Goal: Task Accomplishment & Management: Complete application form

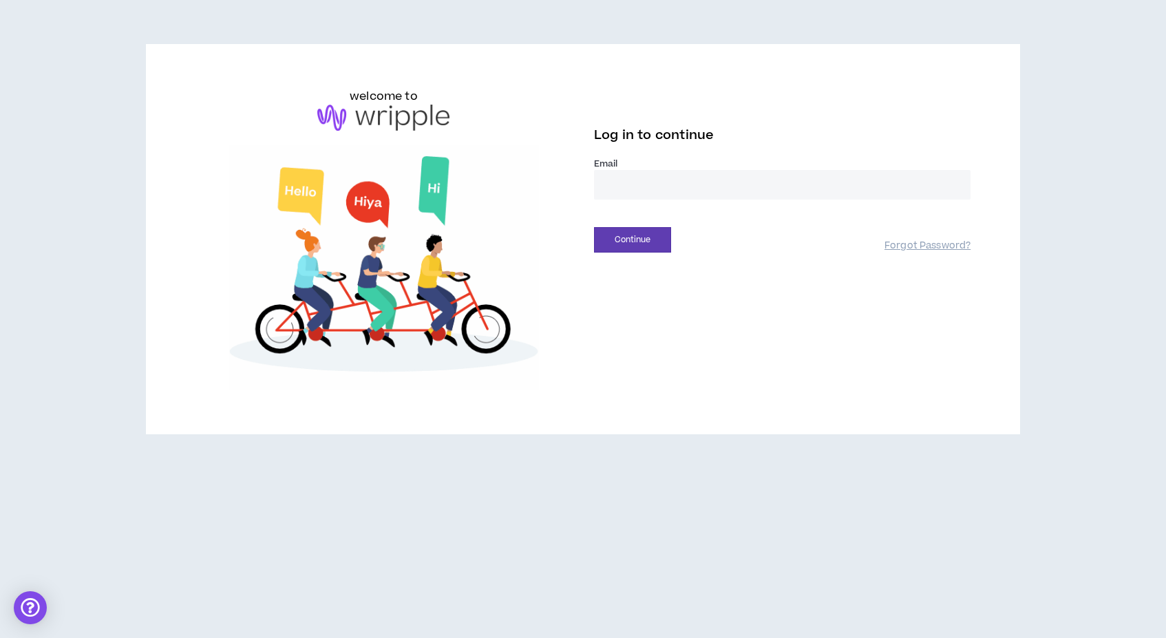
type input "**********"
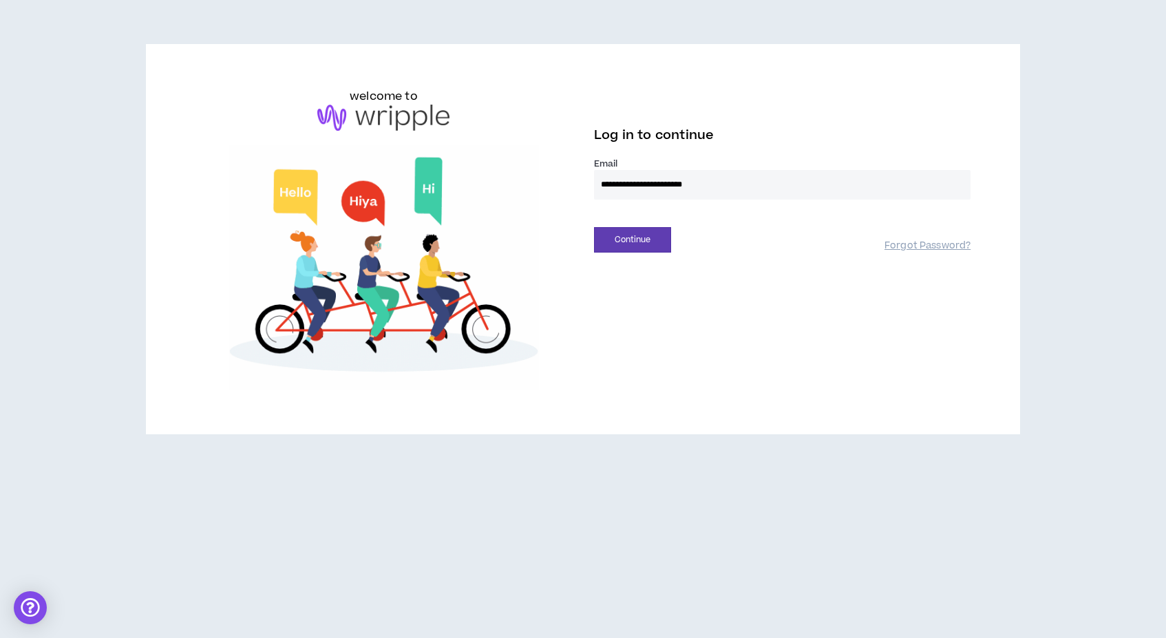
click at [632, 239] on button "Continue" at bounding box center [632, 239] width 77 height 25
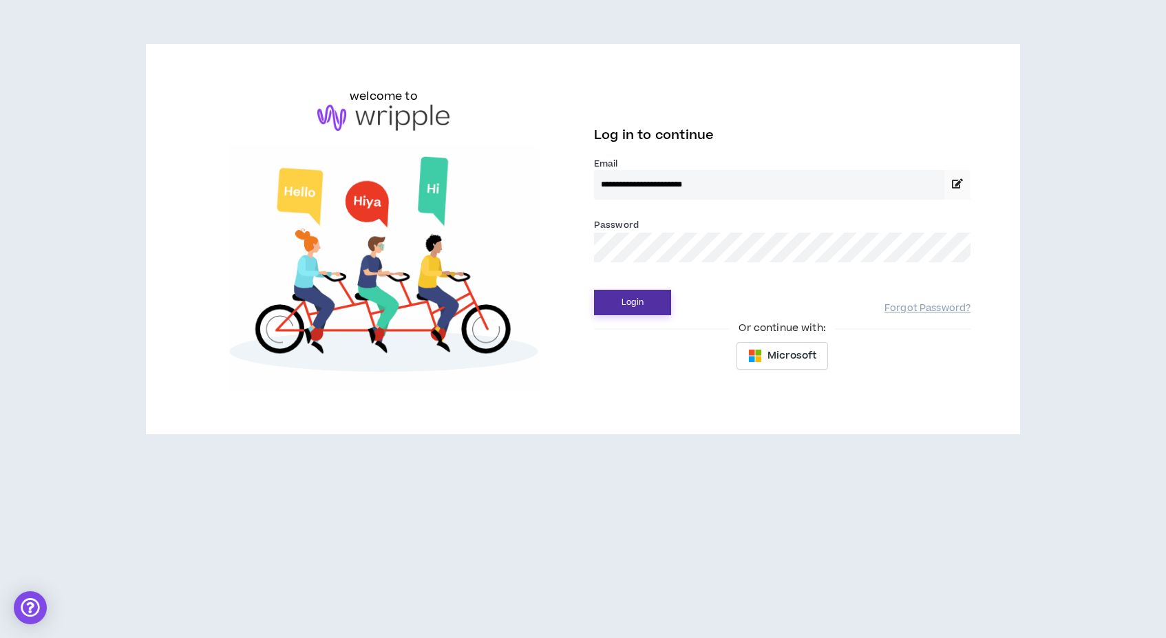
click at [640, 301] on button "Login" at bounding box center [632, 302] width 77 height 25
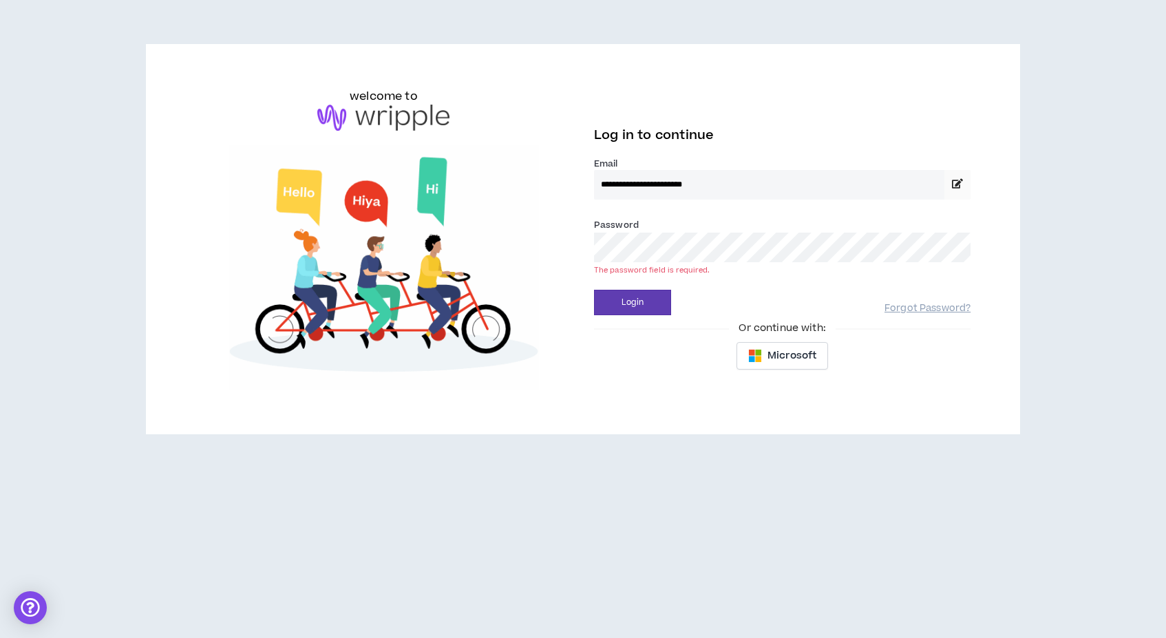
click at [632, 302] on button "Login" at bounding box center [632, 302] width 77 height 25
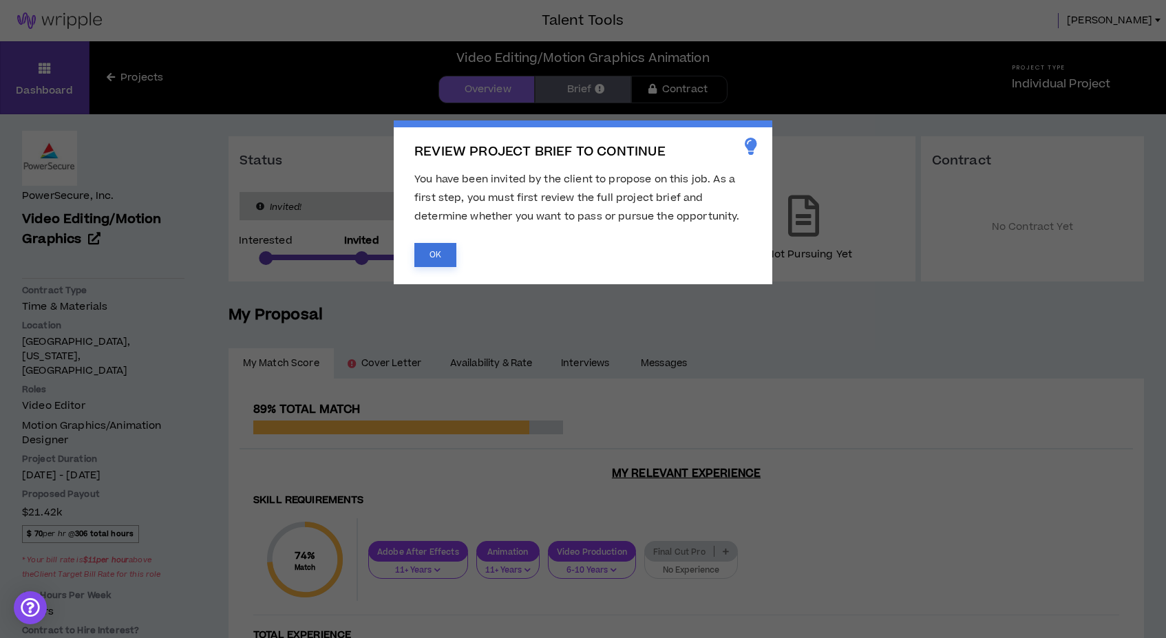
click at [429, 256] on button "OK" at bounding box center [435, 255] width 42 height 24
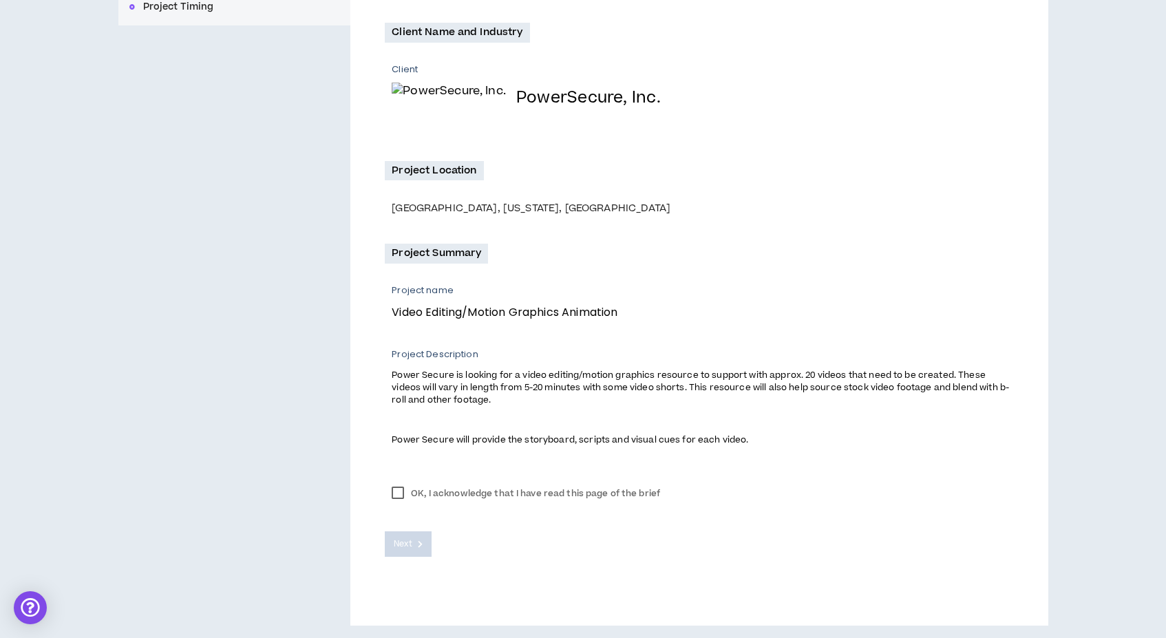
scroll to position [257, 0]
click at [393, 488] on label "OK, I acknowledge that I have read this page of the brief" at bounding box center [526, 494] width 282 height 21
click at [402, 542] on span "Next" at bounding box center [403, 544] width 18 height 13
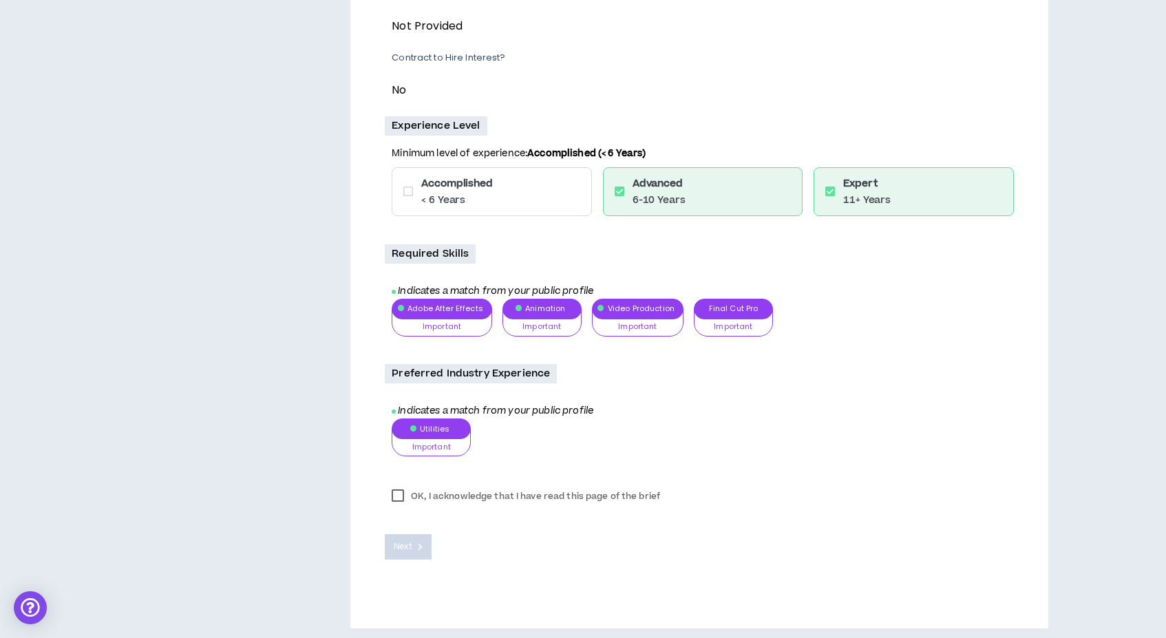
scroll to position [381, 0]
click at [398, 489] on label "OK, I acknowledge that I have read this page of the brief" at bounding box center [526, 496] width 282 height 21
click at [407, 544] on span "Next" at bounding box center [403, 547] width 18 height 13
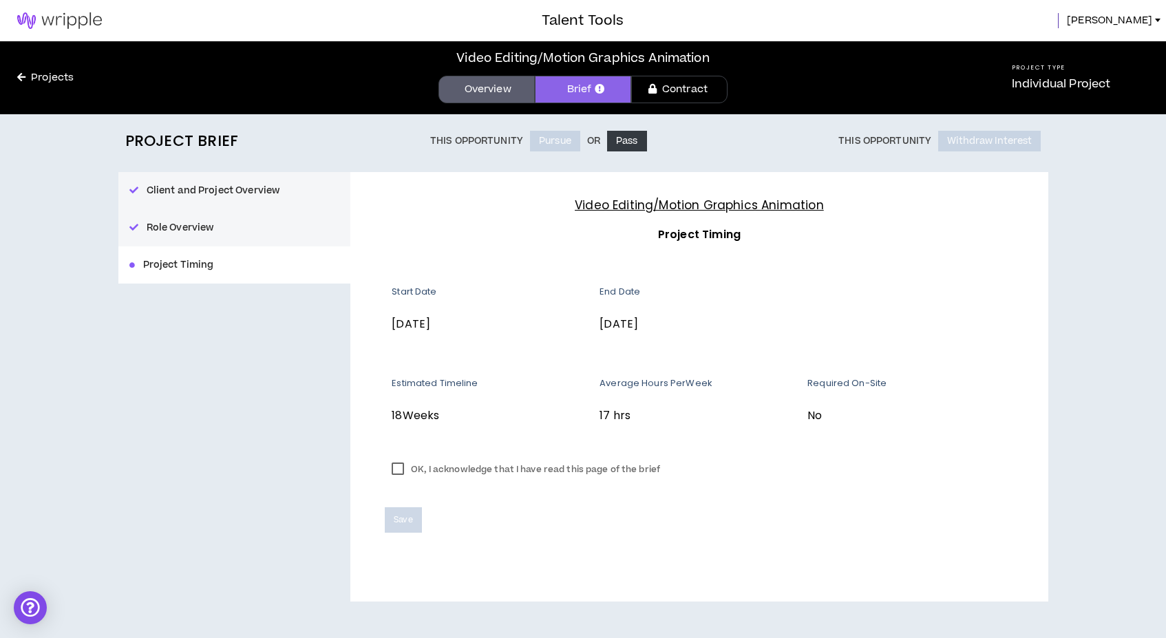
click at [398, 466] on label "OK, I acknowledge that I have read this page of the brief" at bounding box center [526, 469] width 282 height 21
click at [398, 520] on span "Save" at bounding box center [403, 519] width 19 height 13
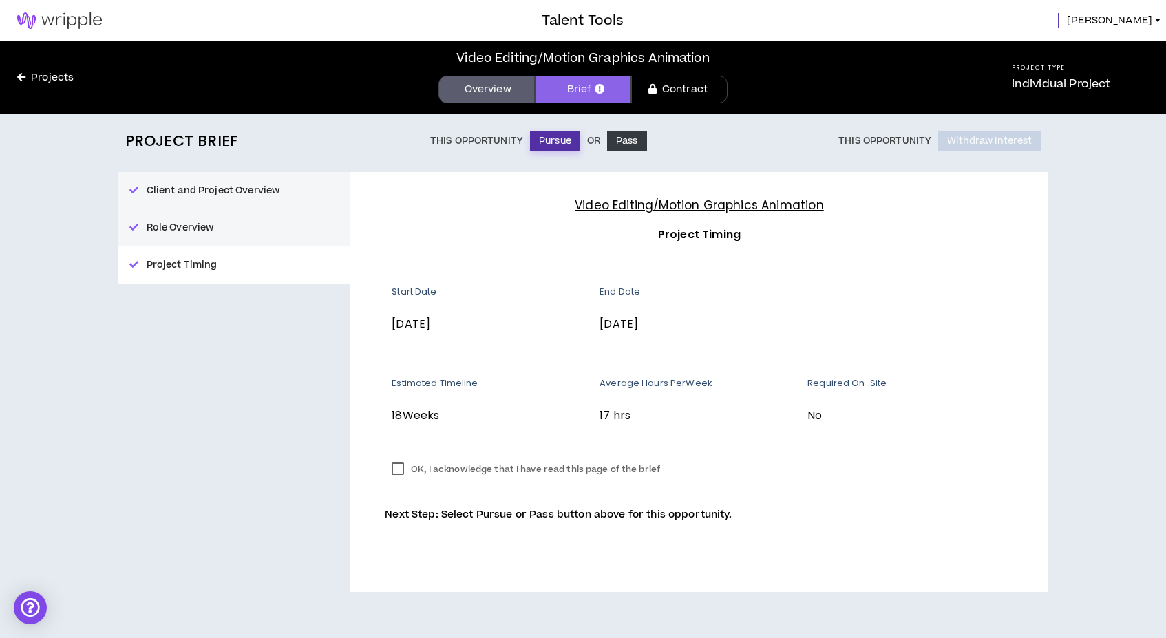
click at [544, 142] on button "Pursue" at bounding box center [555, 141] width 50 height 21
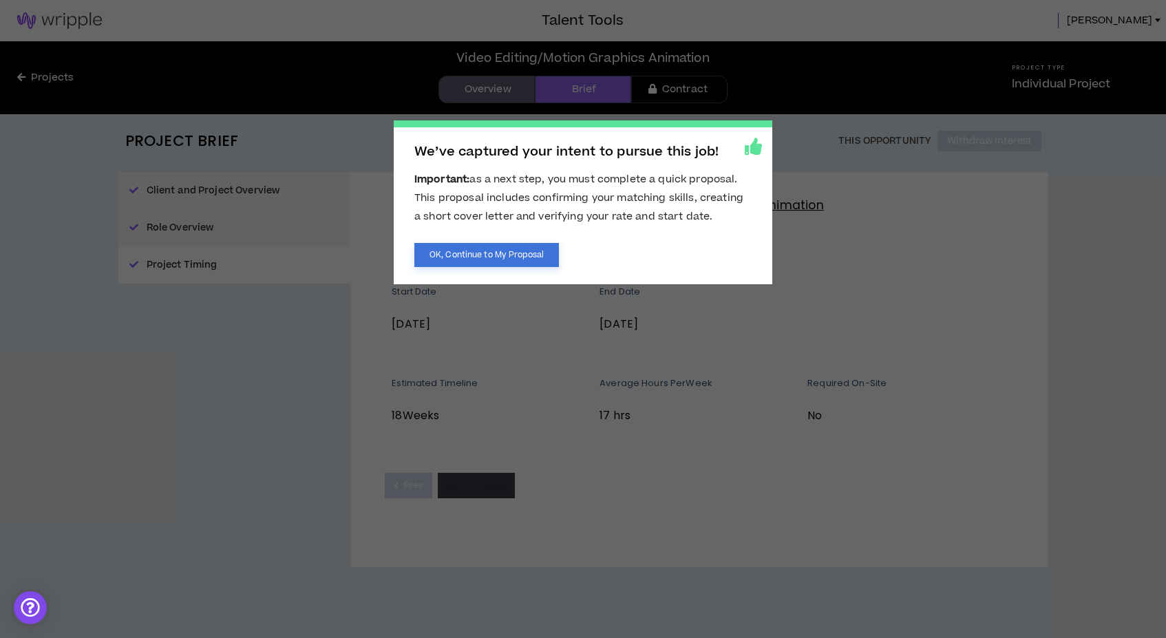
click at [471, 255] on button "OK, Continue to My Proposal" at bounding box center [486, 255] width 144 height 24
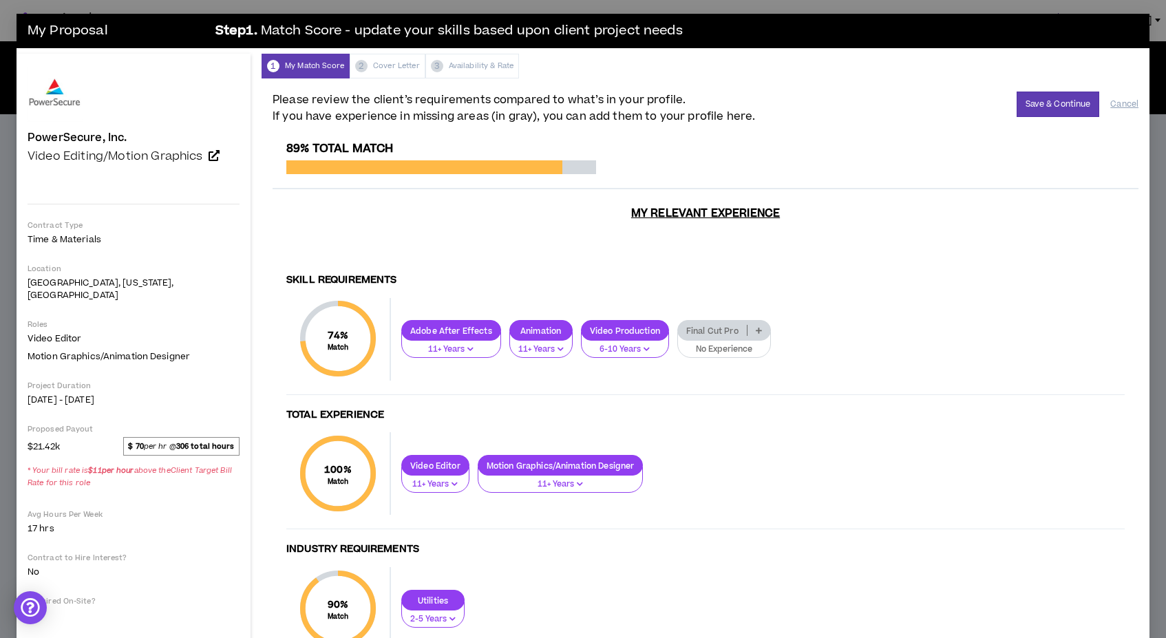
click at [473, 61] on div "1 My Match Score 2 Cover Letter 3 Availability & Rate" at bounding box center [705, 66] width 888 height 25
click at [469, 64] on div "1 My Match Score 2 Cover Letter 3 Availability & Rate" at bounding box center [705, 66] width 888 height 25
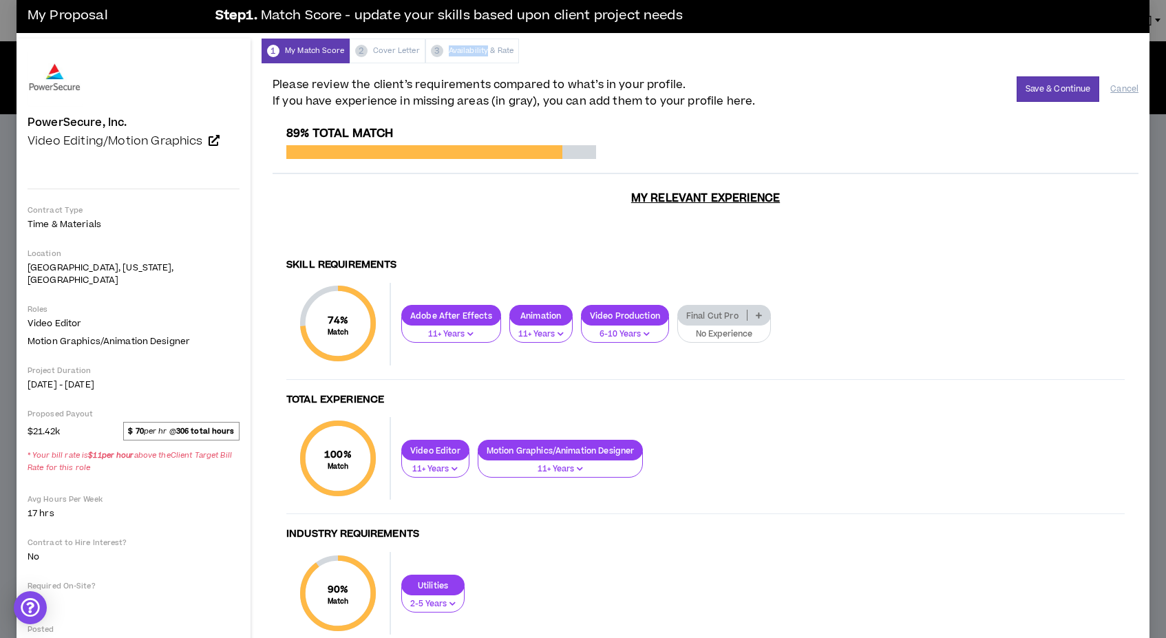
scroll to position [28, 0]
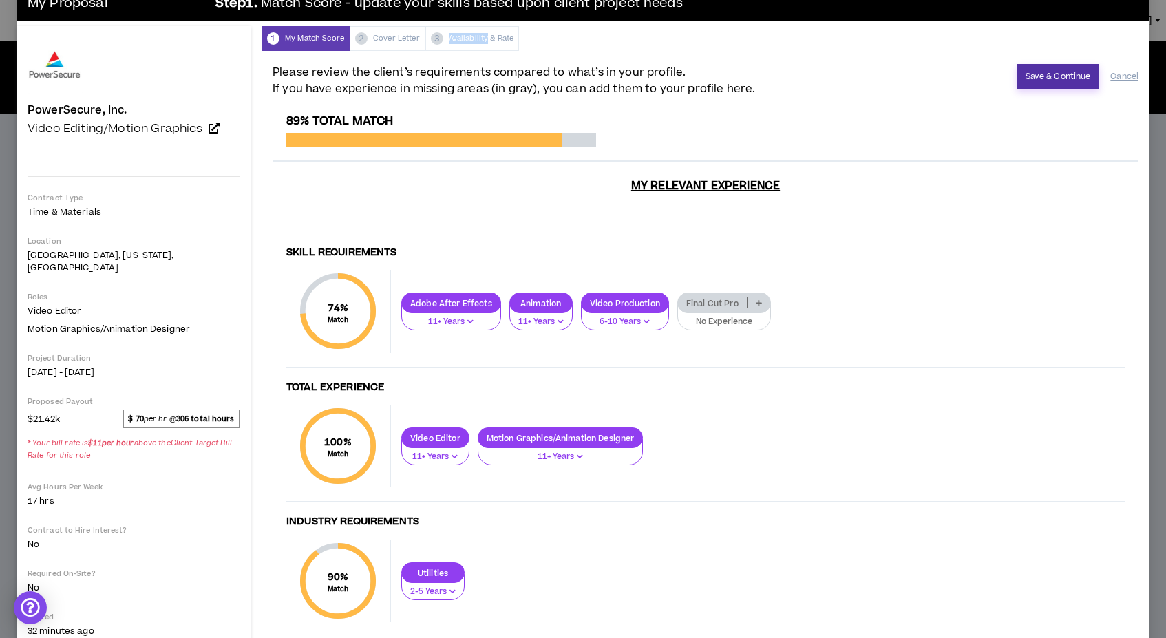
click at [1039, 76] on button "Save & Continue" at bounding box center [1057, 76] width 83 height 25
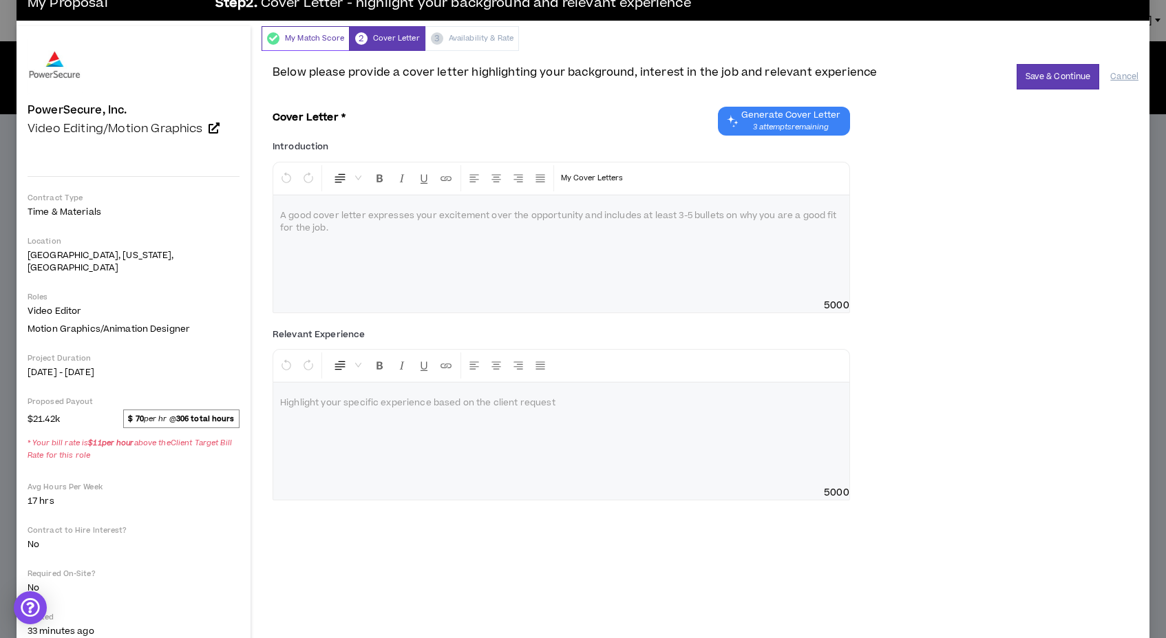
click at [310, 37] on div "My Match Score" at bounding box center [305, 38] width 88 height 25
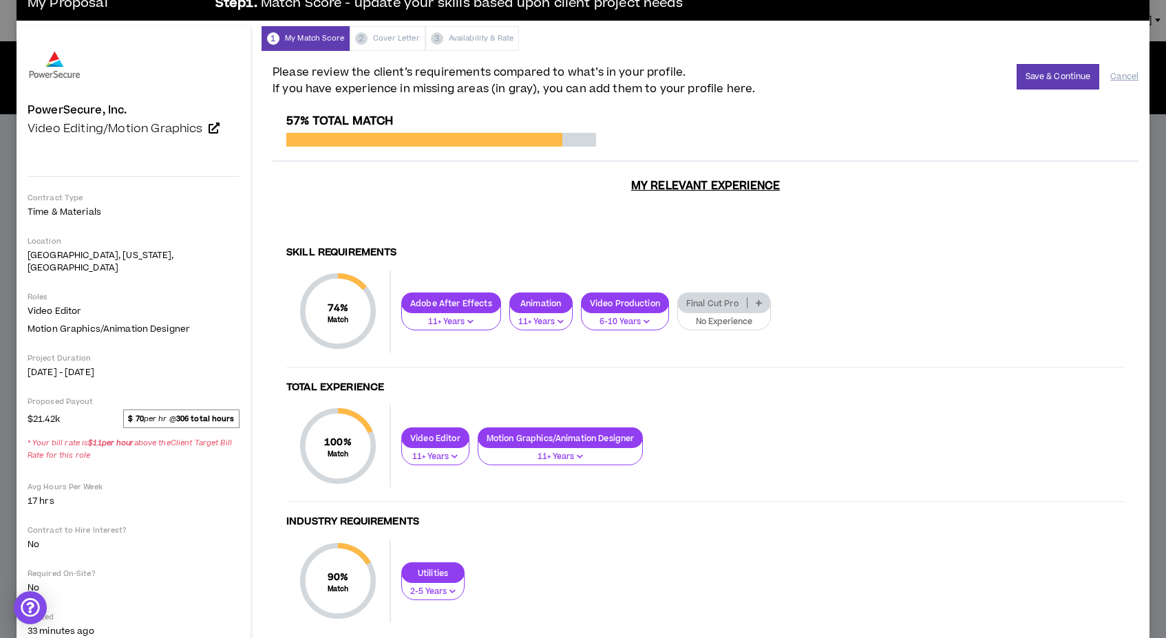
click at [389, 31] on div "1 My Match Score 2 Cover Letter 3 Availability & Rate" at bounding box center [705, 38] width 888 height 25
click at [385, 38] on div "1 My Match Score 2 Cover Letter 3 Availability & Rate" at bounding box center [705, 38] width 888 height 25
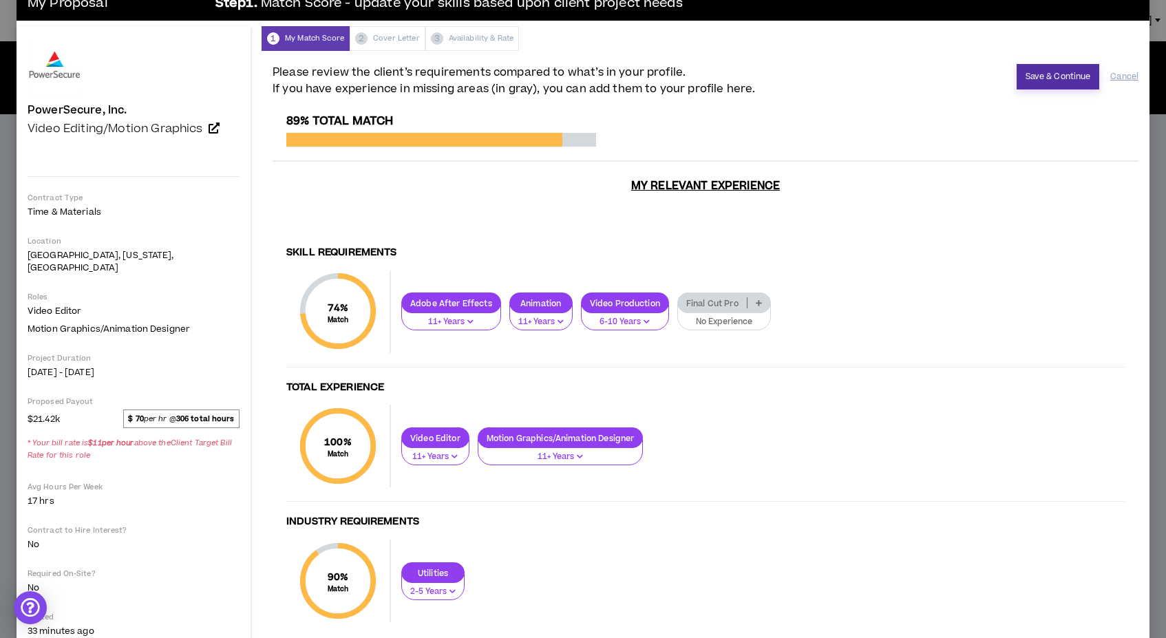
click at [1055, 78] on button "Save & Continue" at bounding box center [1057, 76] width 83 height 25
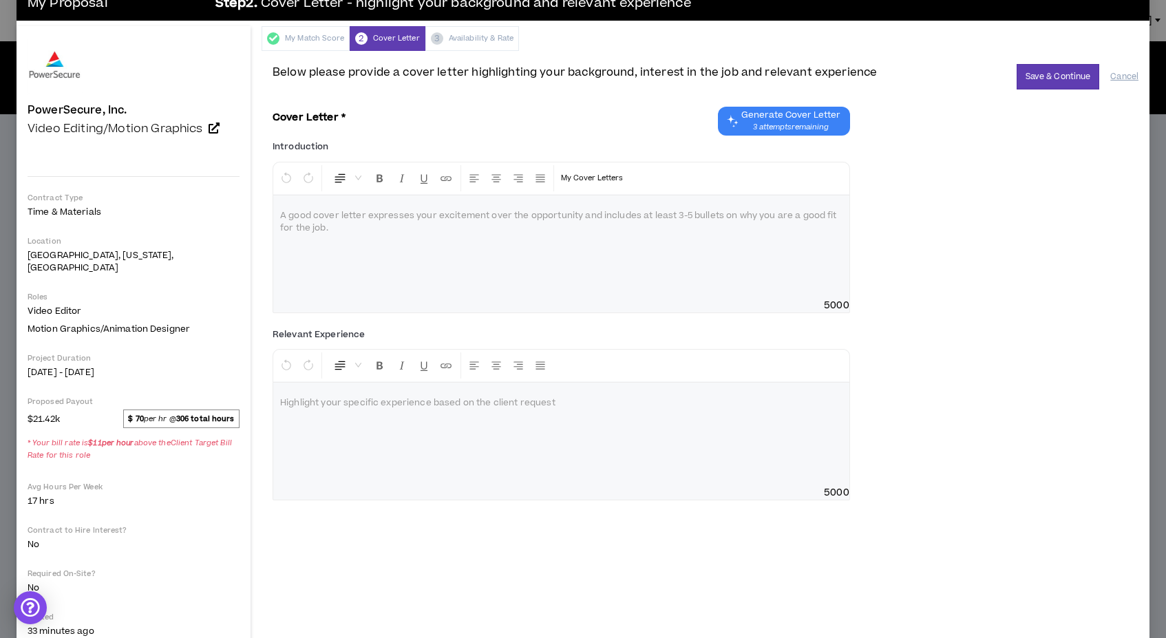
click at [1055, 78] on button "Save & Continue" at bounding box center [1057, 76] width 83 height 25
click at [427, 425] on div at bounding box center [561, 434] width 576 height 103
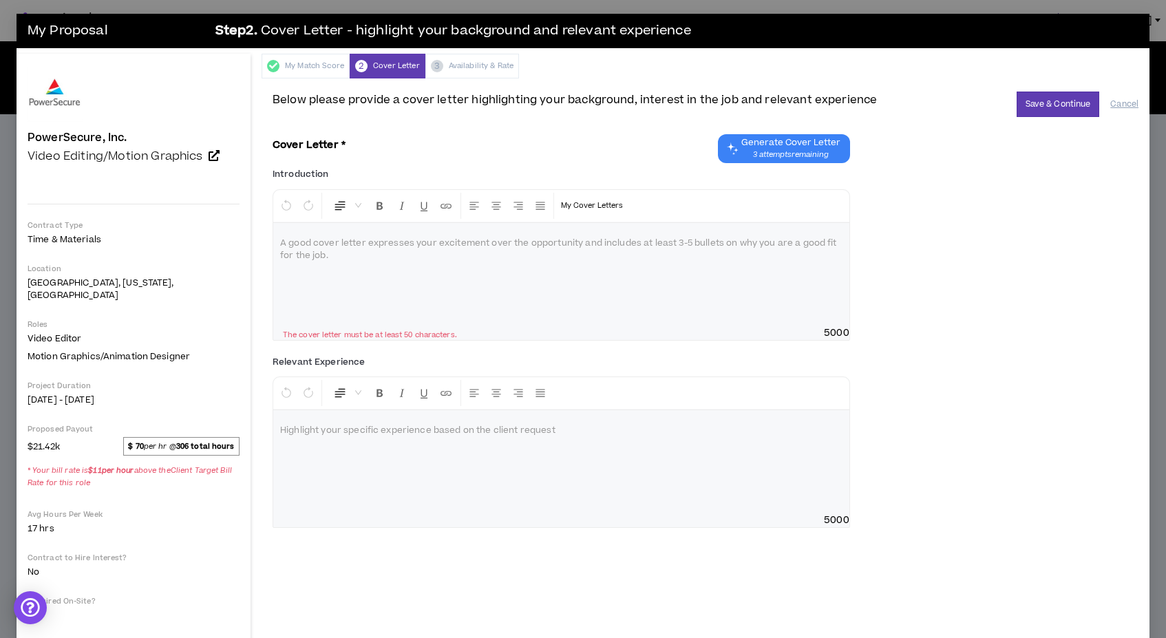
scroll to position [0, 0]
click at [312, 67] on div "My Match Score" at bounding box center [305, 66] width 88 height 25
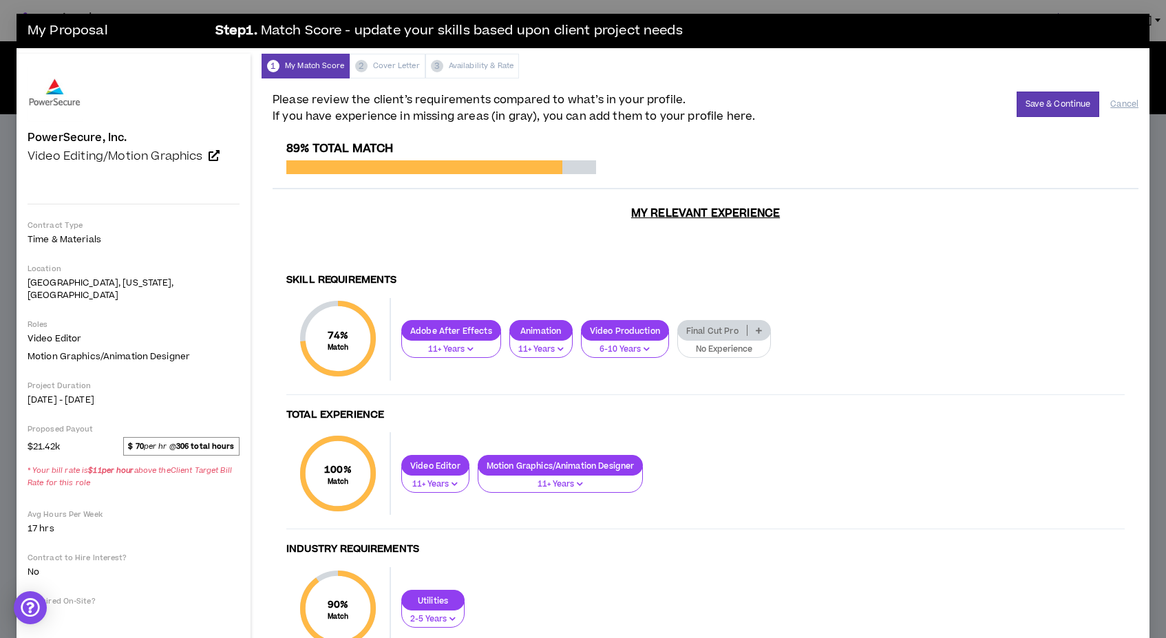
click at [387, 63] on div "1 My Match Score 2 Cover Letter 3 Availability & Rate" at bounding box center [705, 66] width 888 height 25
click at [386, 65] on div "1 My Match Score 2 Cover Letter 3 Availability & Rate" at bounding box center [705, 66] width 888 height 25
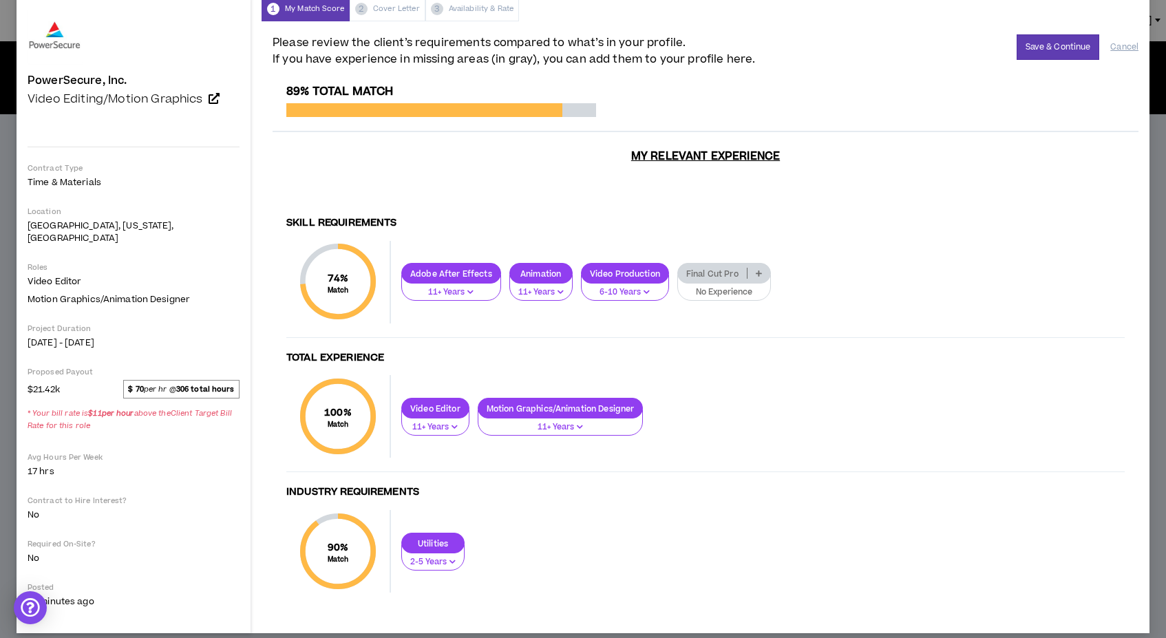
scroll to position [56, 0]
click at [1054, 48] on button "Save & Continue" at bounding box center [1057, 47] width 83 height 25
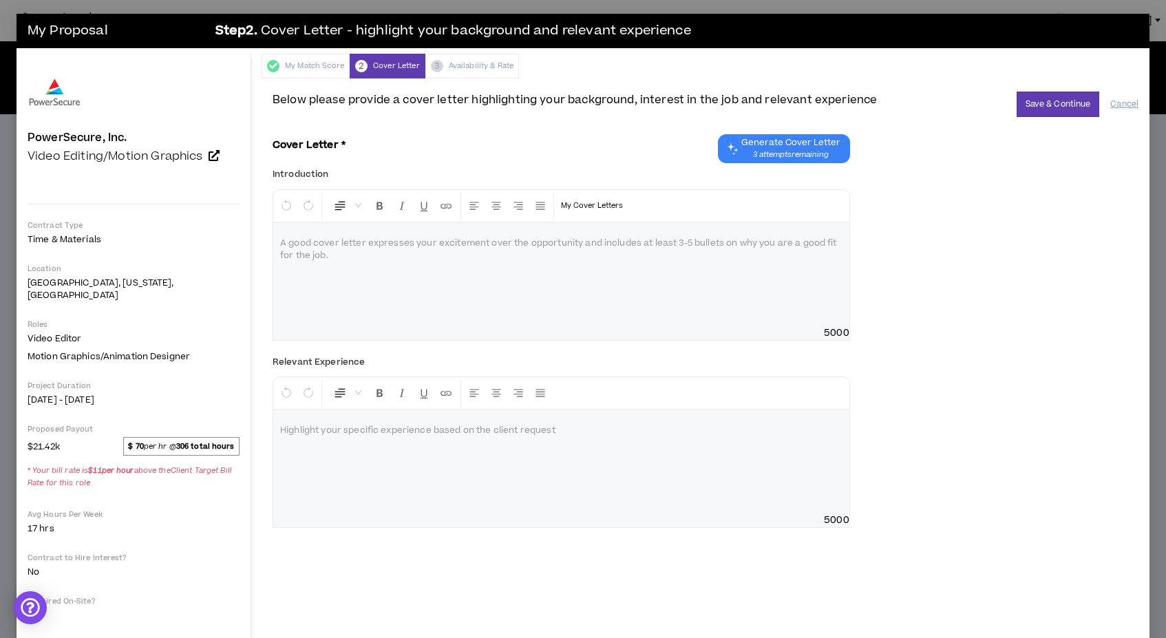
scroll to position [0, 0]
click at [330, 253] on div at bounding box center [561, 274] width 576 height 103
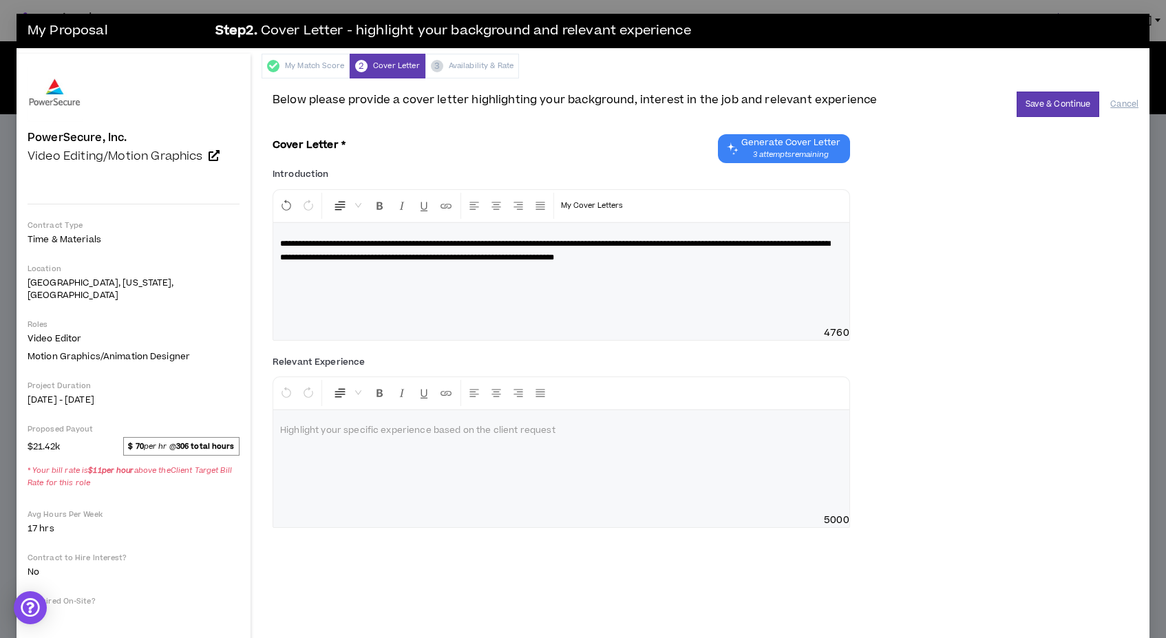
click at [433, 438] on div at bounding box center [561, 461] width 576 height 103
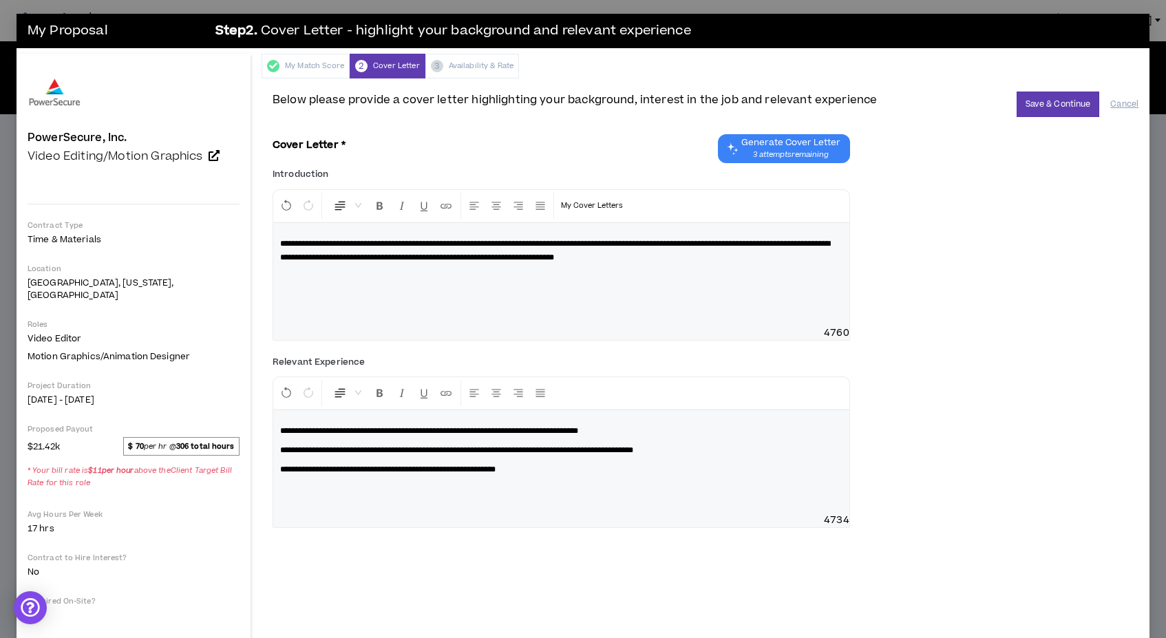
click at [690, 429] on p "**********" at bounding box center [561, 431] width 562 height 14
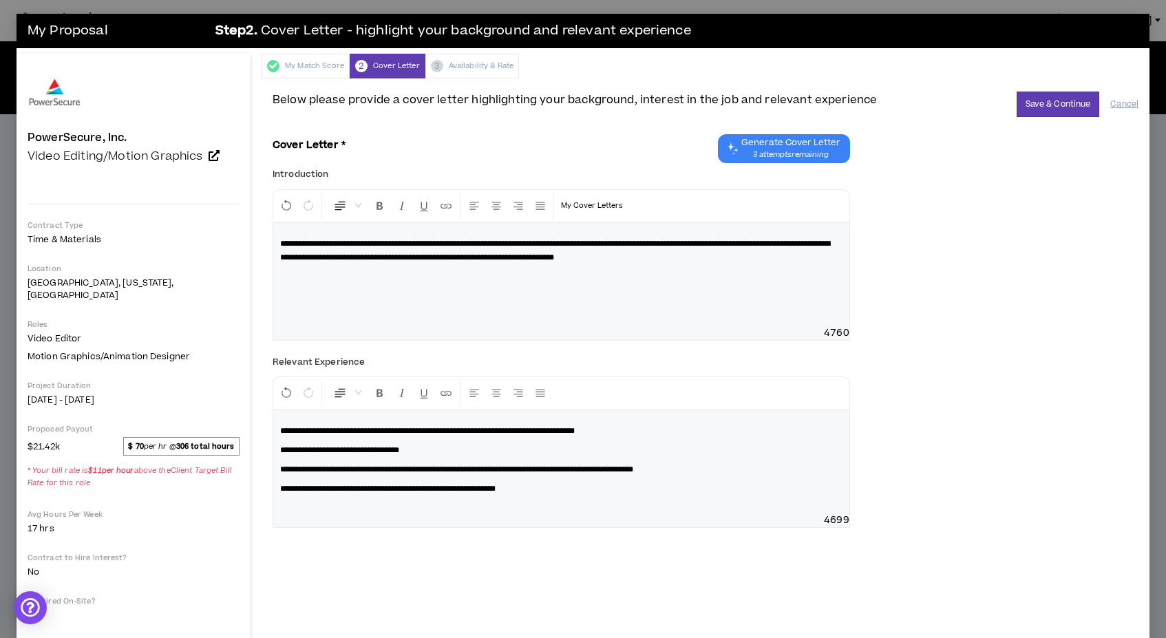
scroll to position [15, 0]
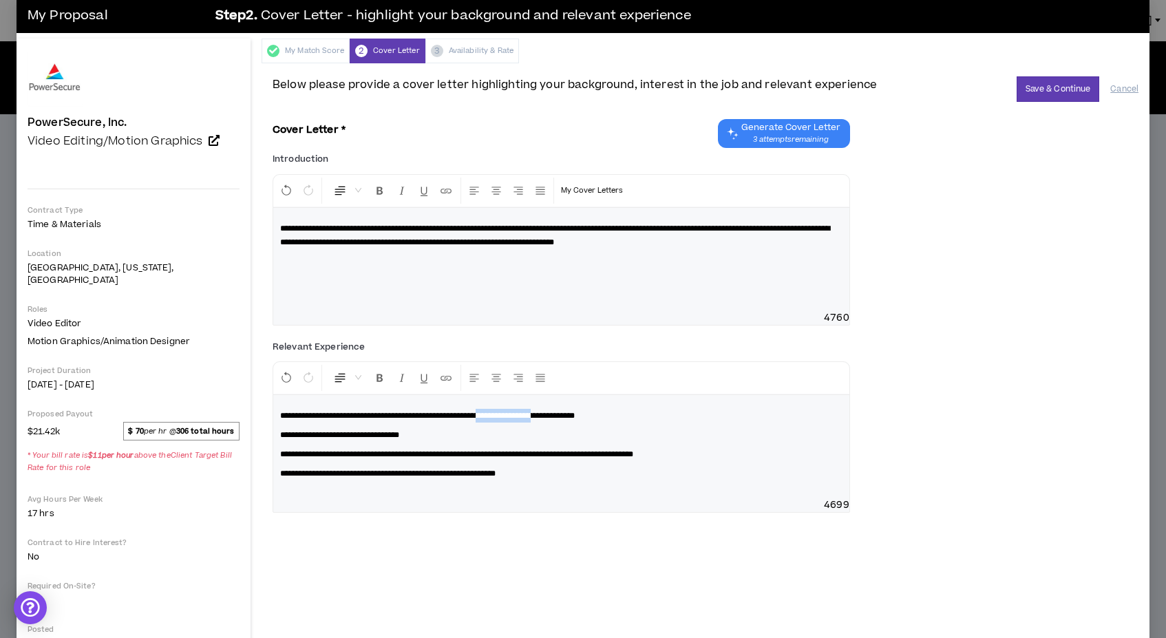
drag, startPoint x: 522, startPoint y: 415, endPoint x: 596, endPoint y: 416, distance: 73.6
click at [575, 416] on span "**********" at bounding box center [427, 415] width 294 height 8
drag, startPoint x: 285, startPoint y: 411, endPoint x: 275, endPoint y: 411, distance: 9.6
click at [275, 411] on div "**********" at bounding box center [561, 446] width 576 height 103
copy span "**"
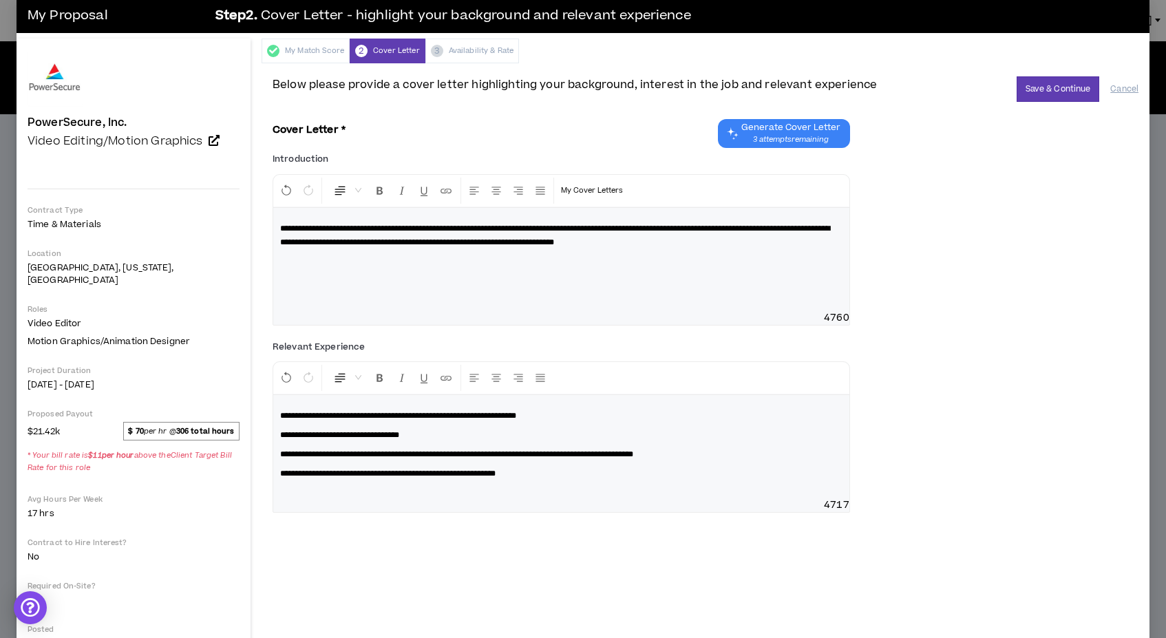
click at [281, 433] on span "**********" at bounding box center [339, 435] width 119 height 8
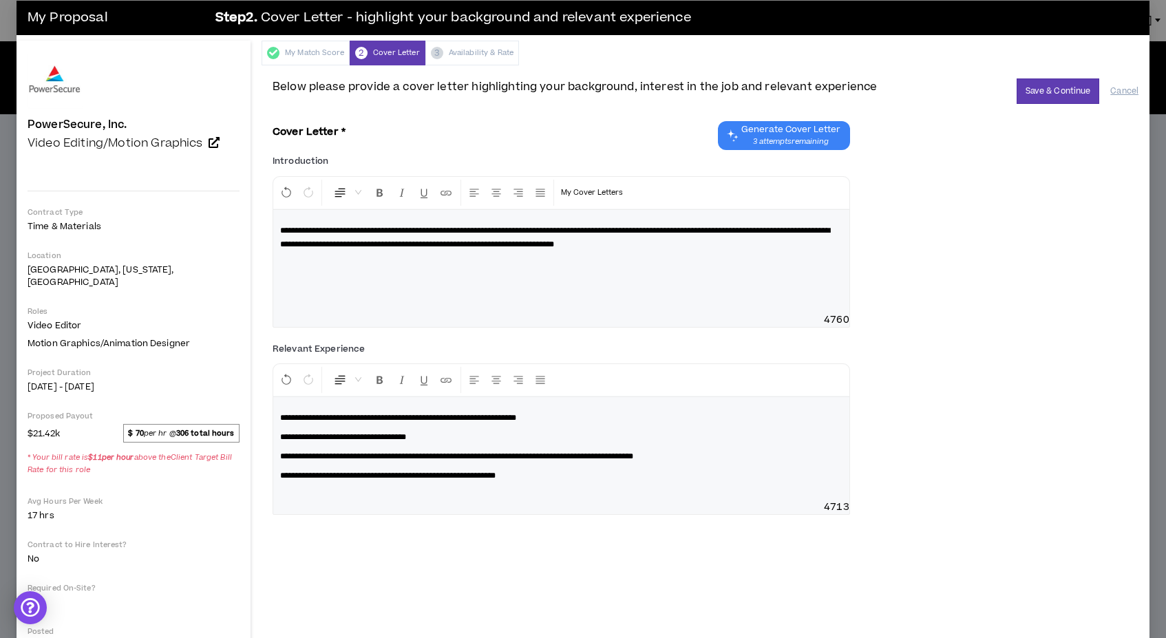
scroll to position [0, 0]
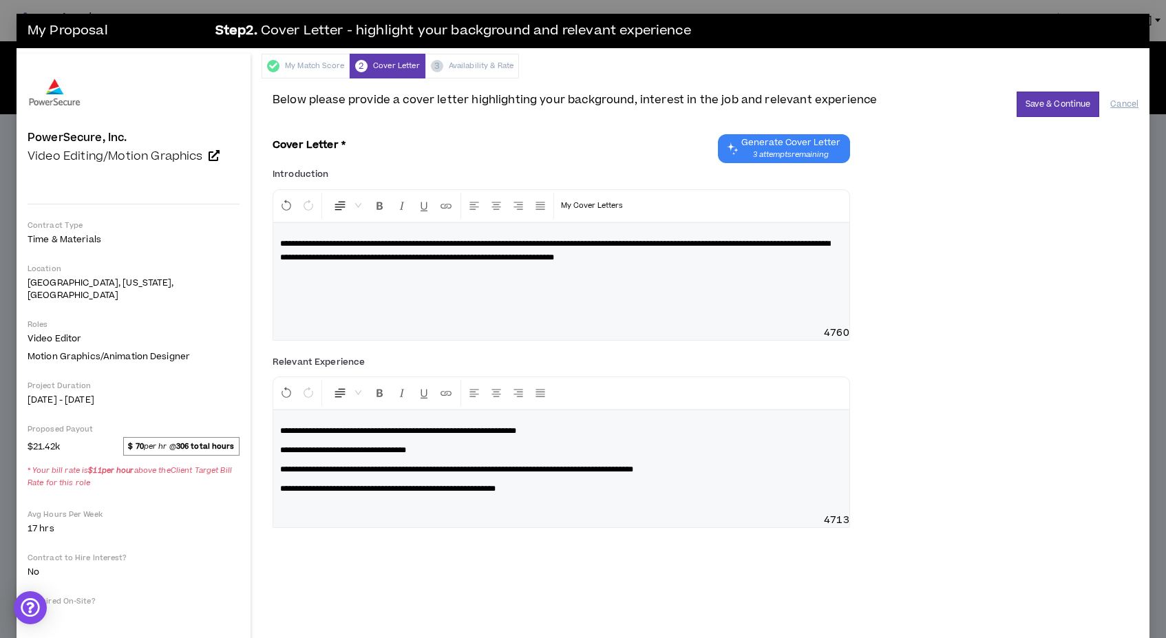
click at [528, 242] on span "**********" at bounding box center [555, 250] width 550 height 22
drag, startPoint x: 28, startPoint y: 325, endPoint x: 188, endPoint y: 344, distance: 160.7
click at [188, 344] on span "Video Editor Motion Graphics/Animation Designer" at bounding box center [134, 347] width 212 height 30
copy span "Video Editor Motion Graphics/Animation Designer"
drag, startPoint x: 503, startPoint y: 242, endPoint x: 570, endPoint y: 242, distance: 66.7
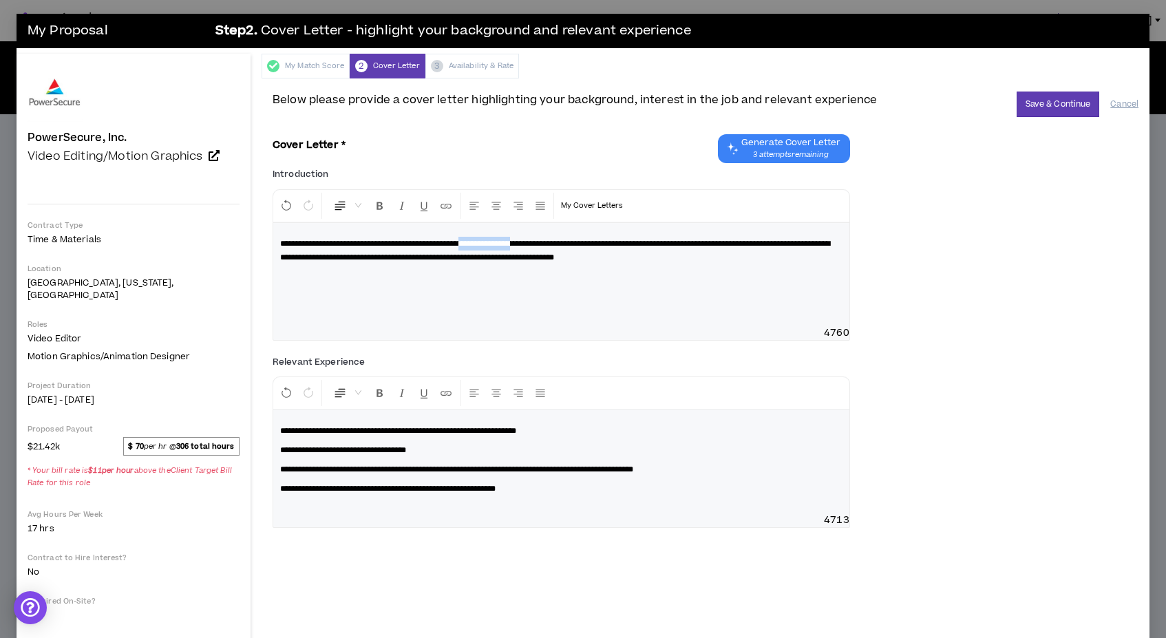
click at [570, 242] on span "**********" at bounding box center [555, 250] width 550 height 22
click at [557, 244] on span "**********" at bounding box center [555, 250] width 550 height 22
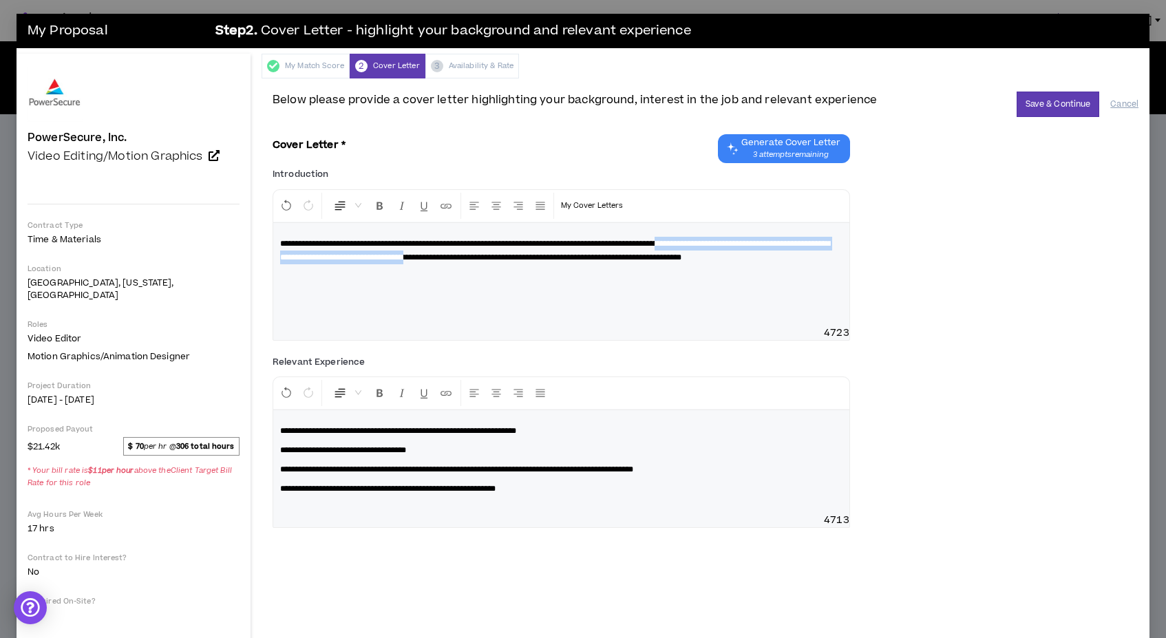
drag, startPoint x: 760, startPoint y: 243, endPoint x: 575, endPoint y: 255, distance: 186.1
click at [575, 255] on span "**********" at bounding box center [555, 250] width 550 height 22
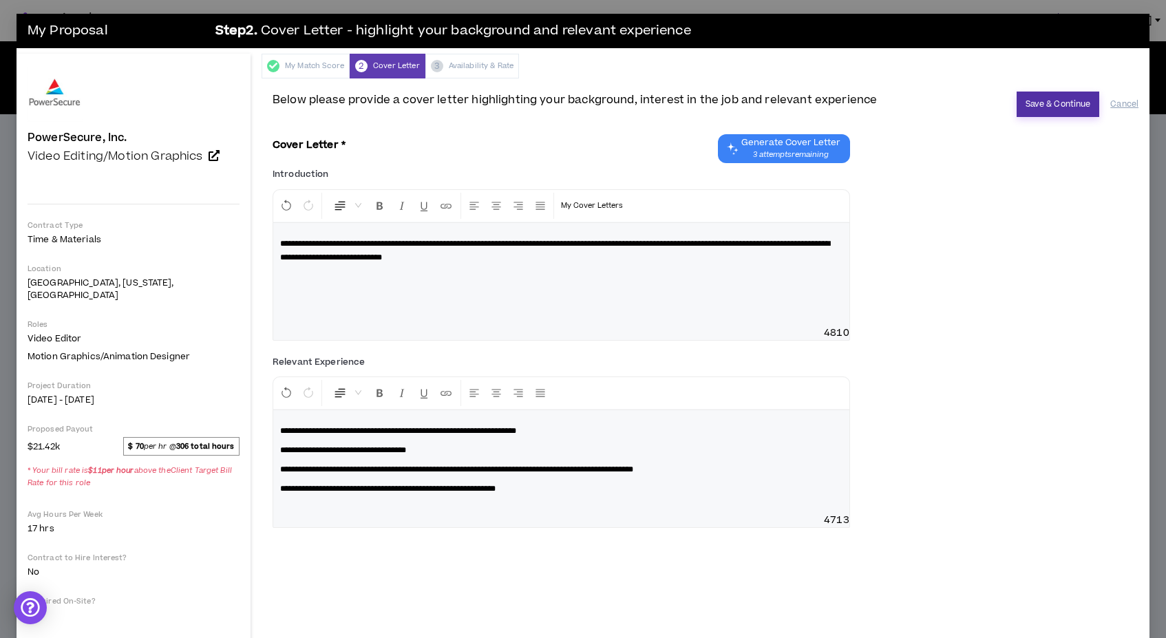
click at [1054, 105] on button "Save & Continue" at bounding box center [1057, 104] width 83 height 25
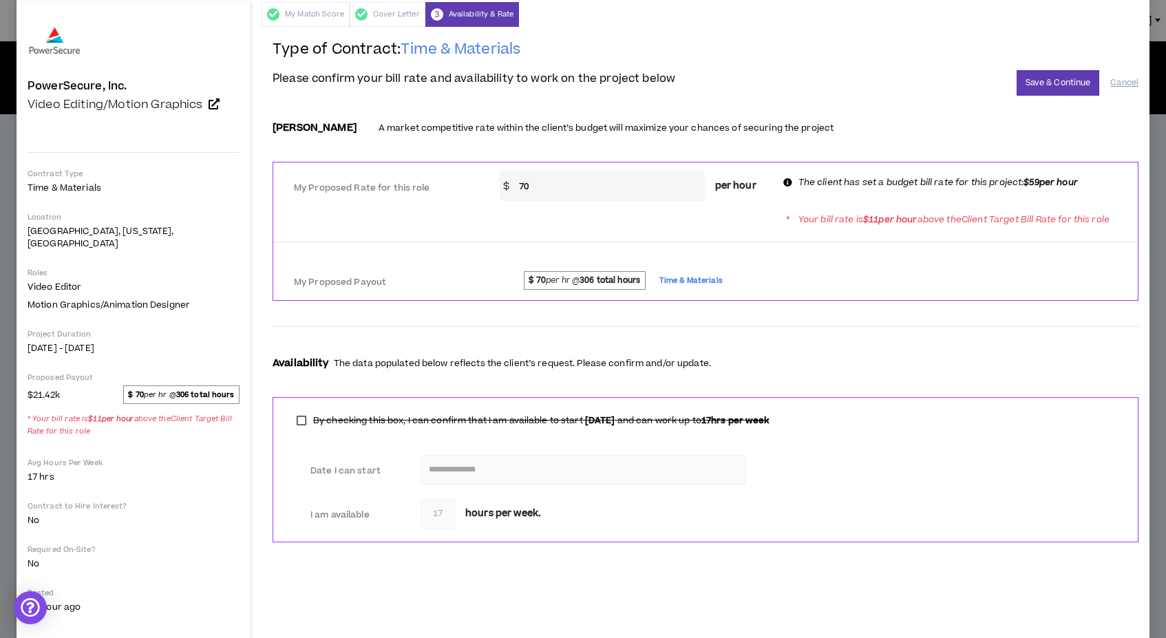
scroll to position [36, 0]
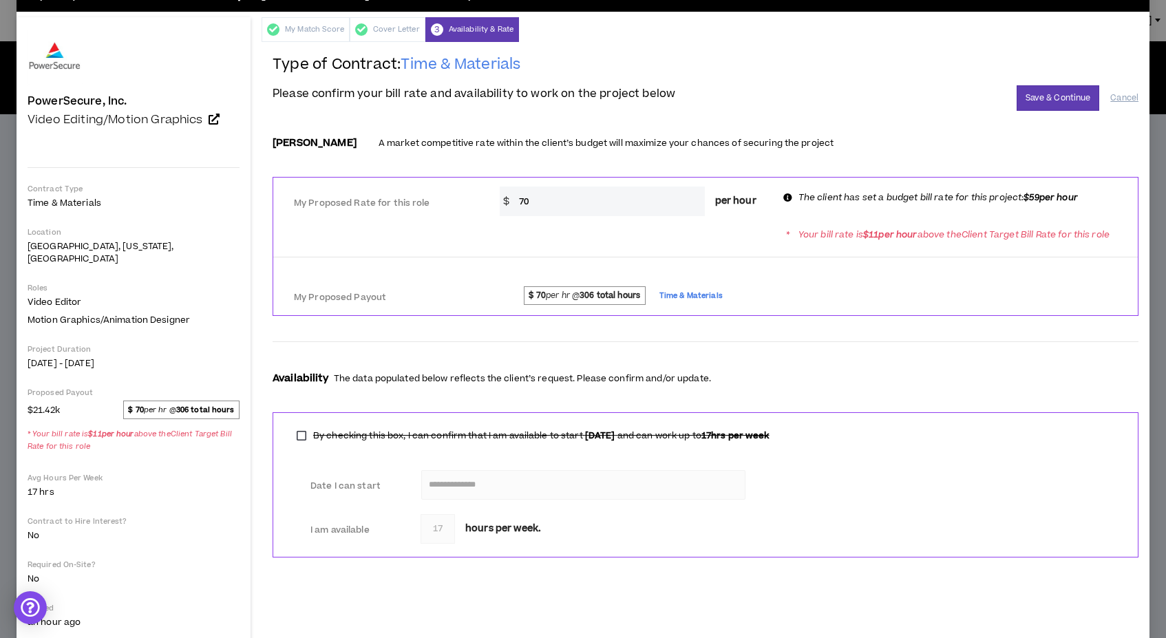
click at [542, 201] on input "70" at bounding box center [608, 201] width 192 height 30
click at [531, 244] on div "* Your bill rate is $ 11 per hour above the Client Target Bill Rate for this ro…" at bounding box center [705, 234] width 864 height 25
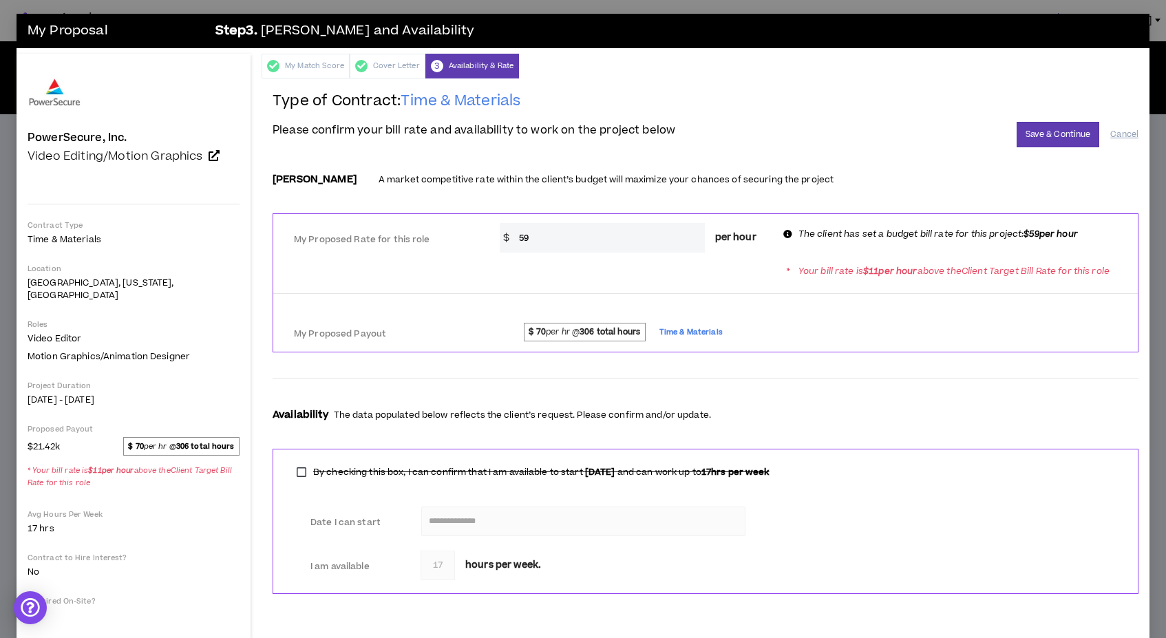
scroll to position [36, 0]
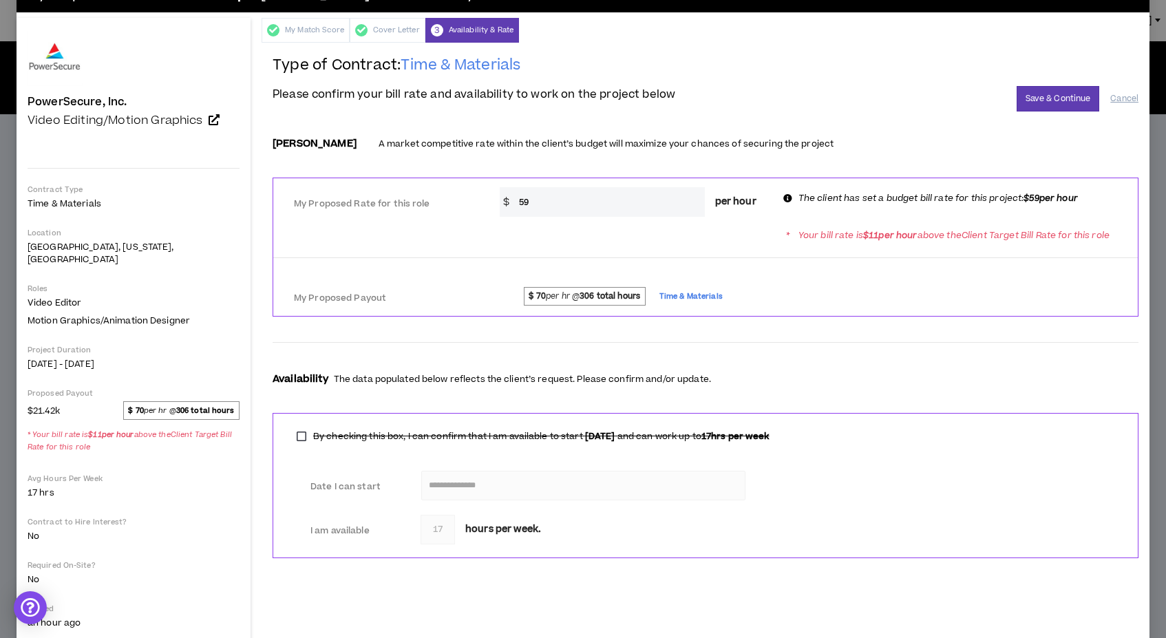
click at [552, 199] on input "59" at bounding box center [608, 202] width 192 height 30
type input "60"
click at [669, 246] on div "* Your bill rate is $ 11 per hour above the Client Target Bill Rate for this ro…" at bounding box center [705, 234] width 864 height 25
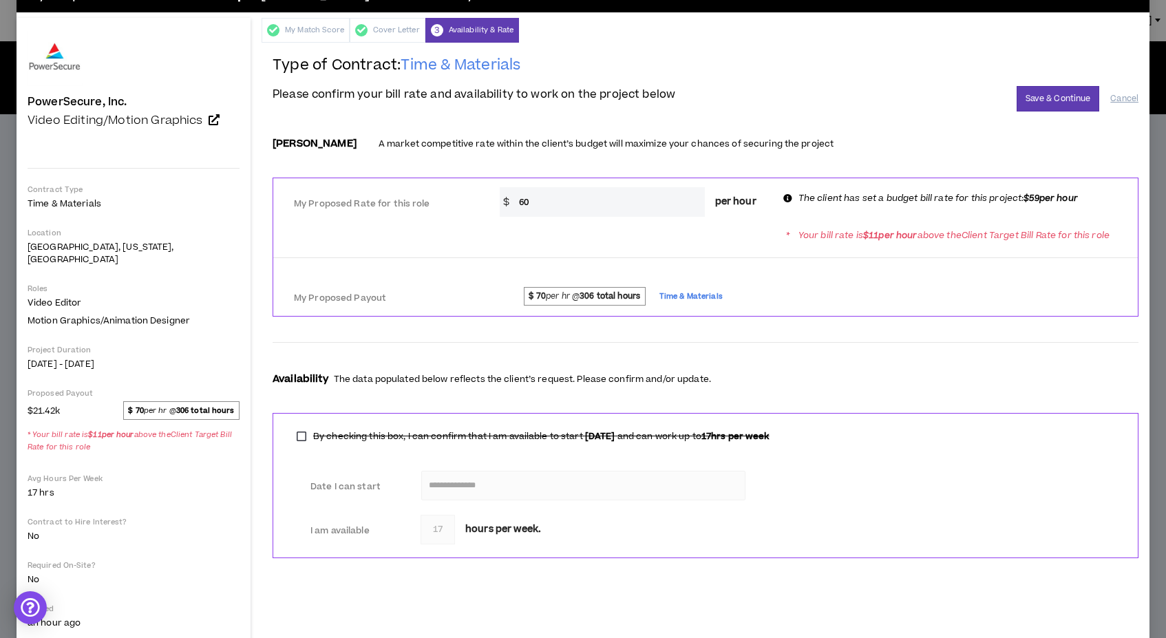
scroll to position [48, 0]
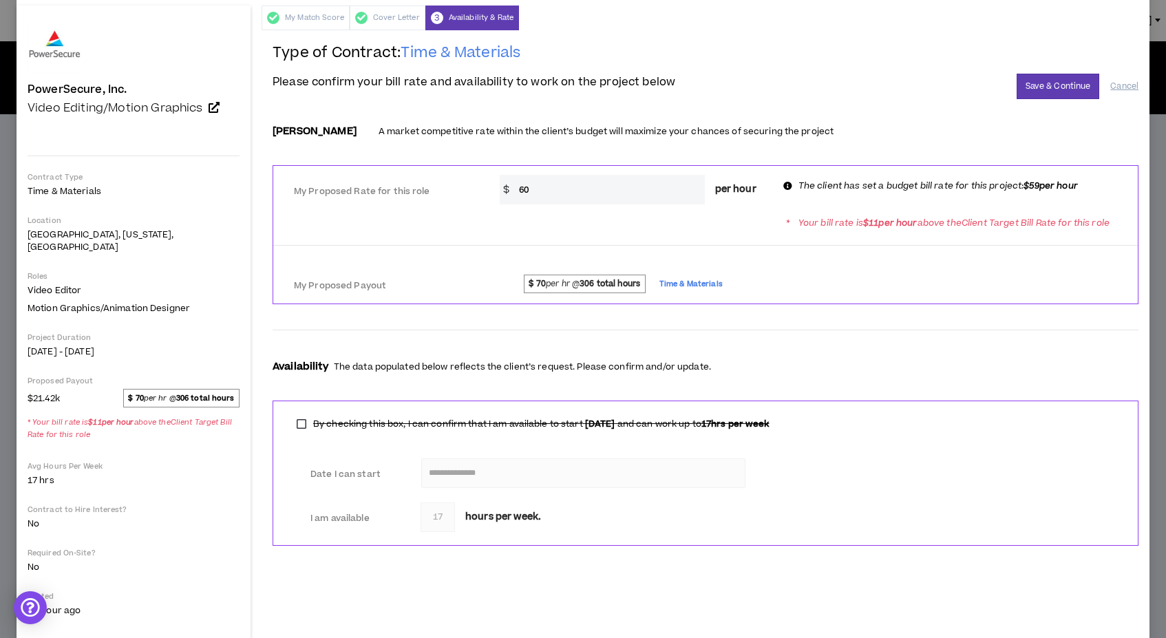
click at [578, 189] on input "60" at bounding box center [608, 190] width 192 height 30
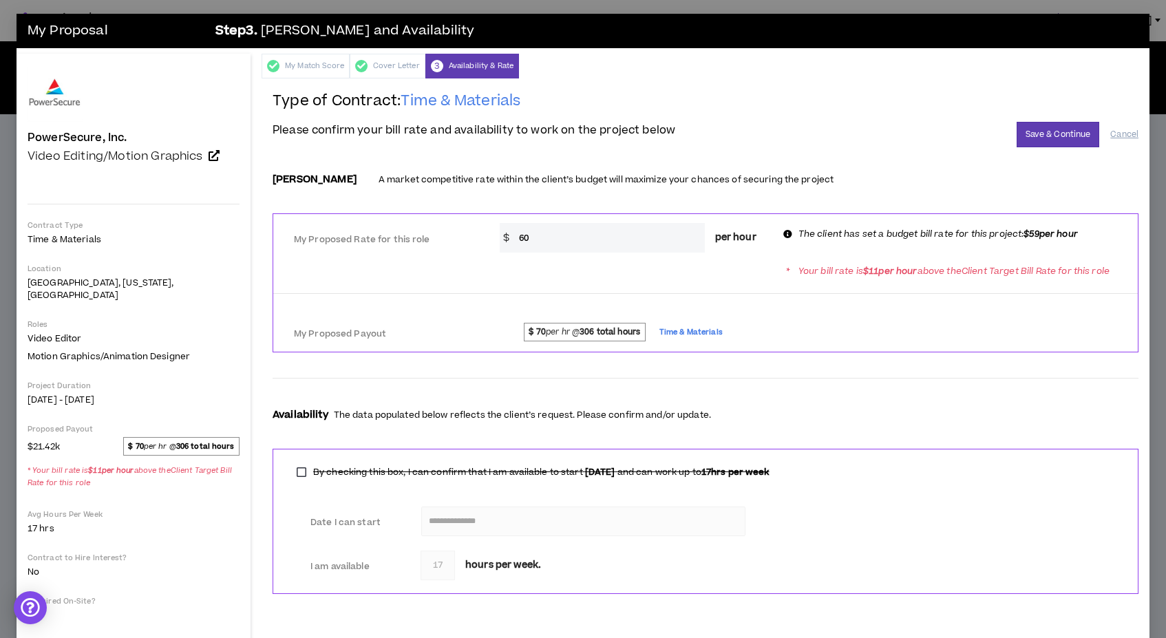
scroll to position [0, 0]
click at [1042, 133] on button "Save & Continue" at bounding box center [1057, 134] width 83 height 25
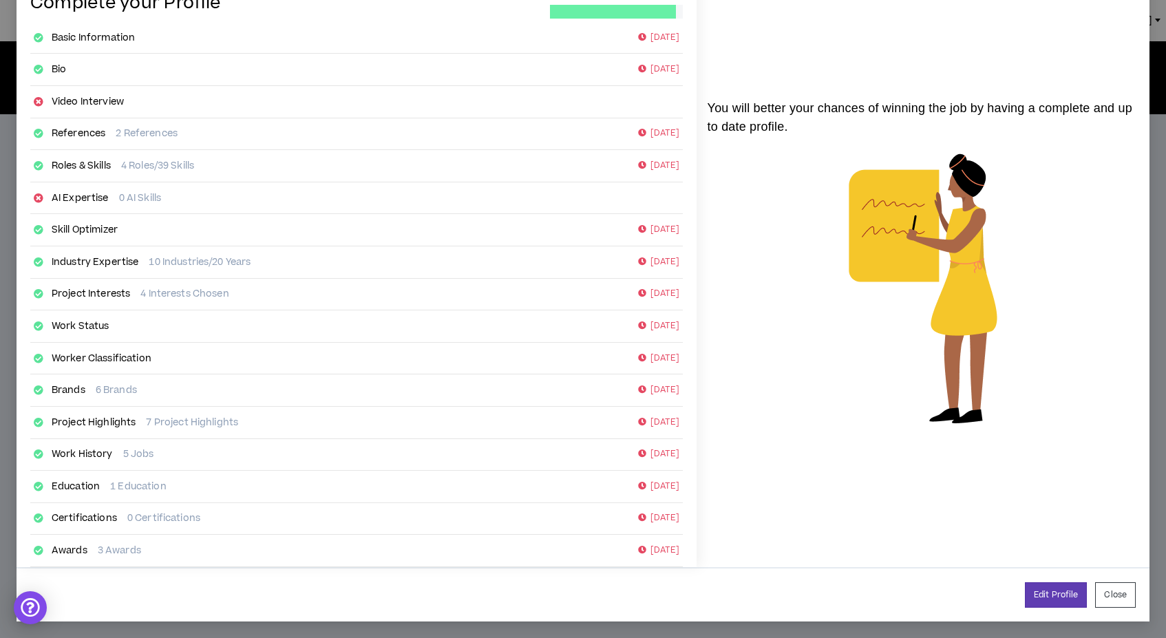
scroll to position [85, 0]
click at [1115, 595] on button "Close" at bounding box center [1115, 595] width 41 height 25
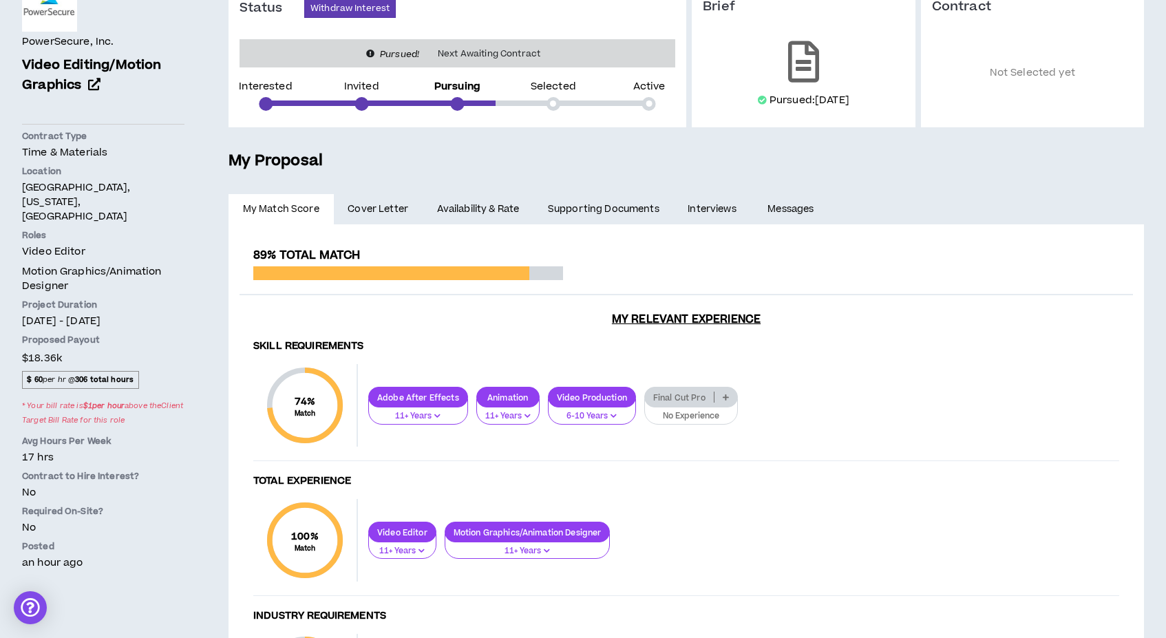
scroll to position [154, 0]
click at [616, 206] on link "Supporting Documents" at bounding box center [603, 209] width 140 height 30
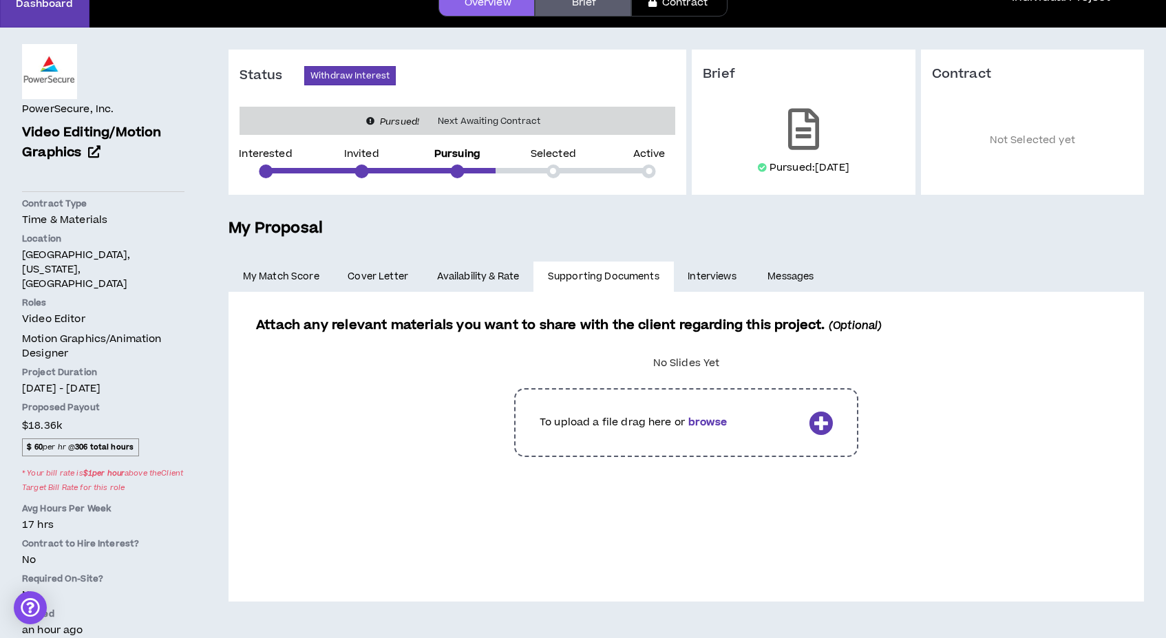
scroll to position [86, 0]
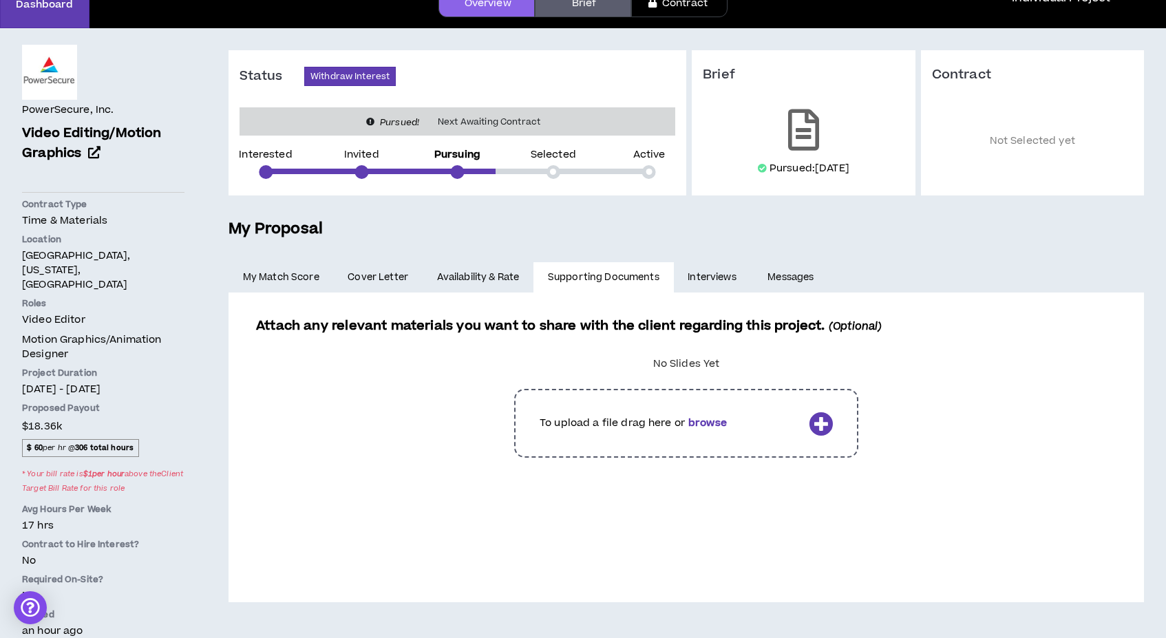
click at [817, 420] on label at bounding box center [686, 422] width 833 height 89
click at [0, 0] on input "file" at bounding box center [0, 0] width 0 height 0
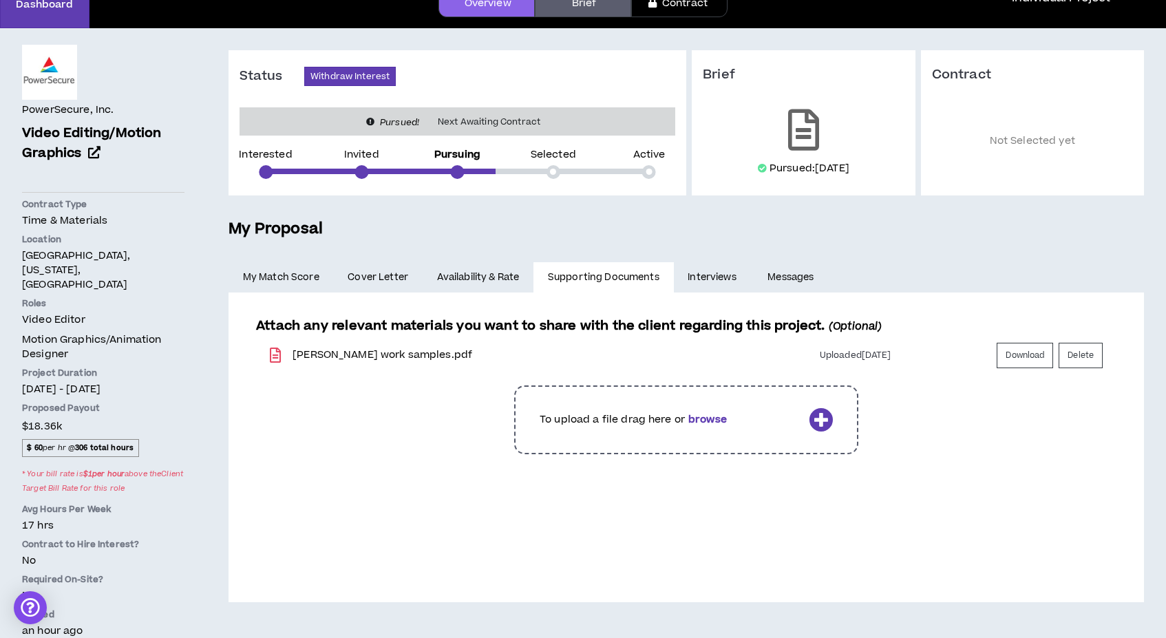
click at [387, 273] on span "Cover Letter" at bounding box center [377, 277] width 61 height 15
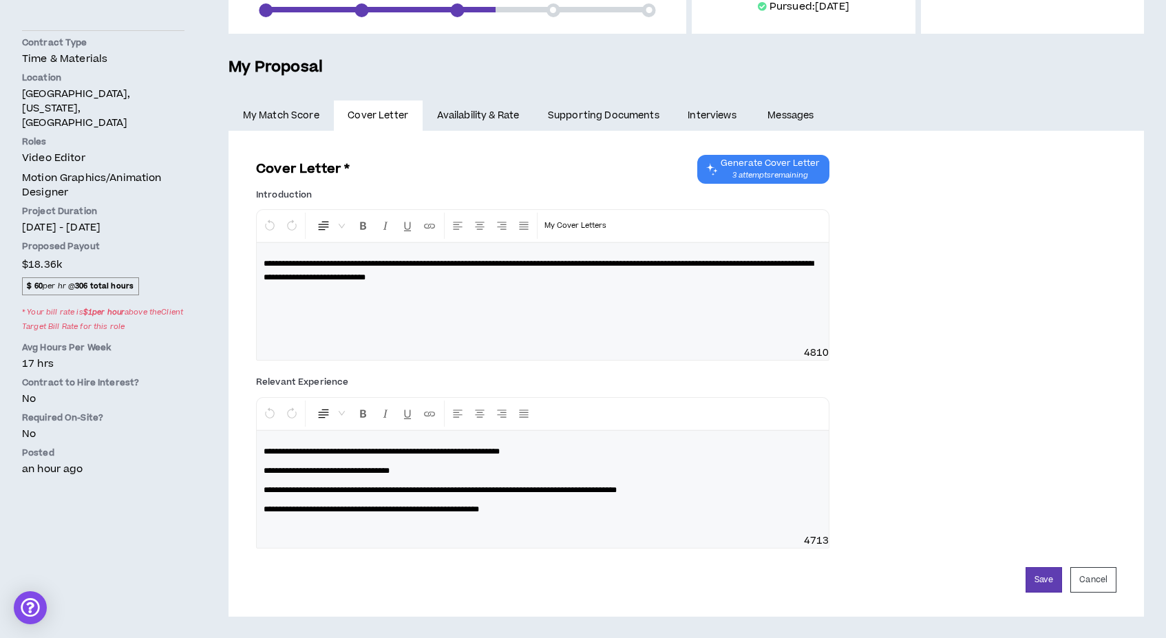
scroll to position [247, 0]
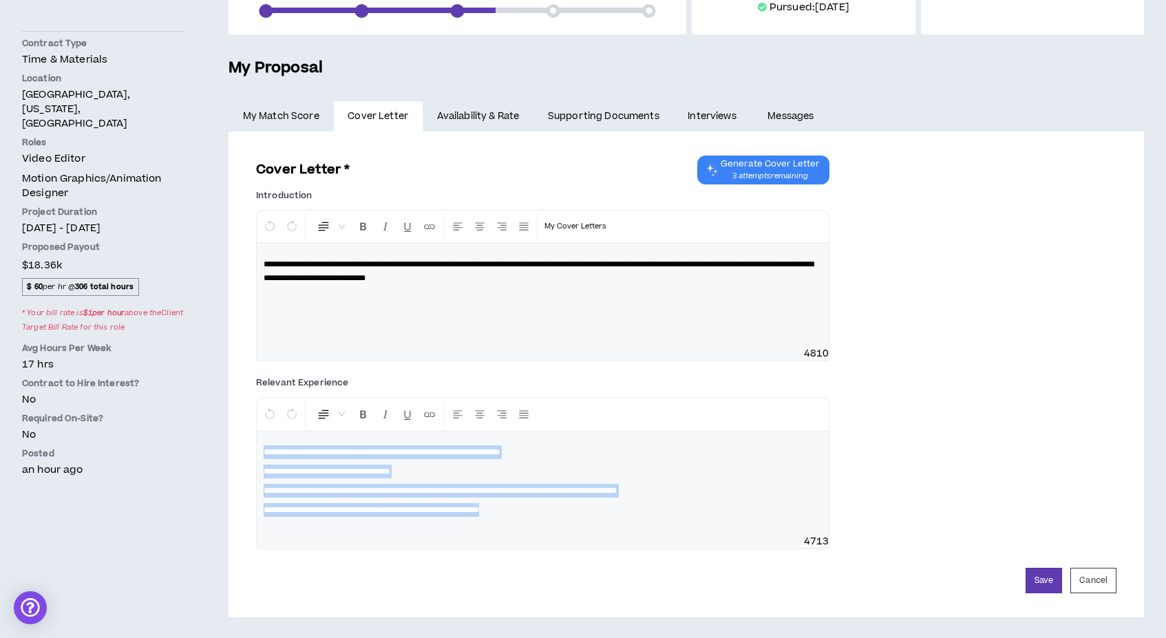
drag, startPoint x: 567, startPoint y: 514, endPoint x: 199, endPoint y: 445, distance: 374.5
click at [199, 445] on div "PowerSecure, Inc. Video Editing/Motion Graphics Hide Details Contract Type Time…" at bounding box center [583, 252] width 1166 height 771
copy div "**********"
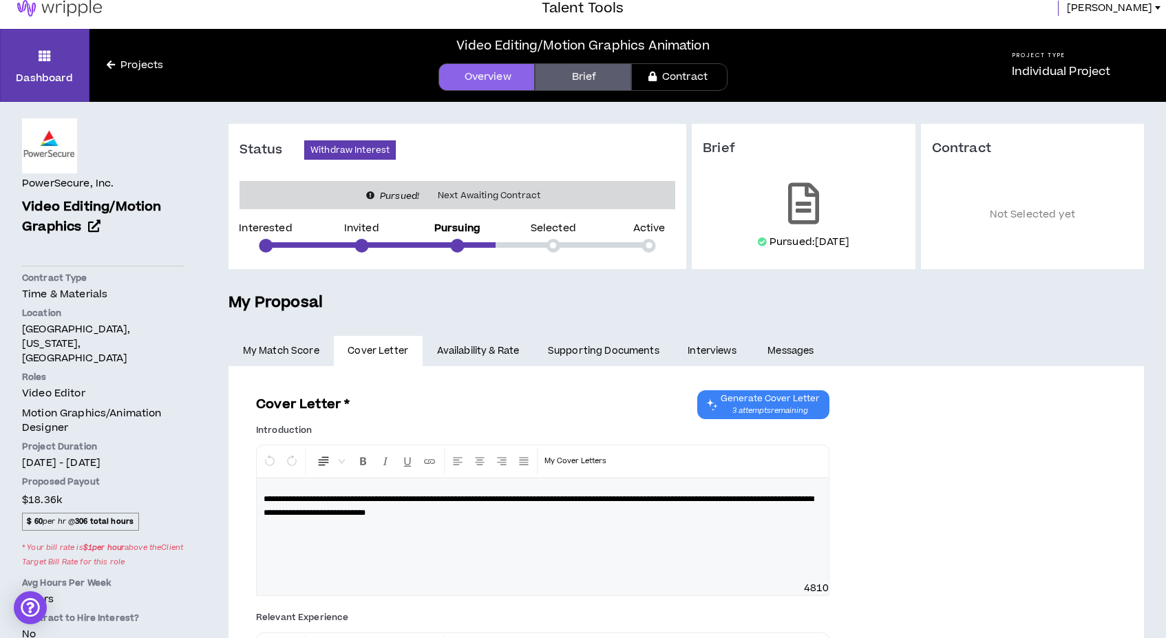
scroll to position [14, 0]
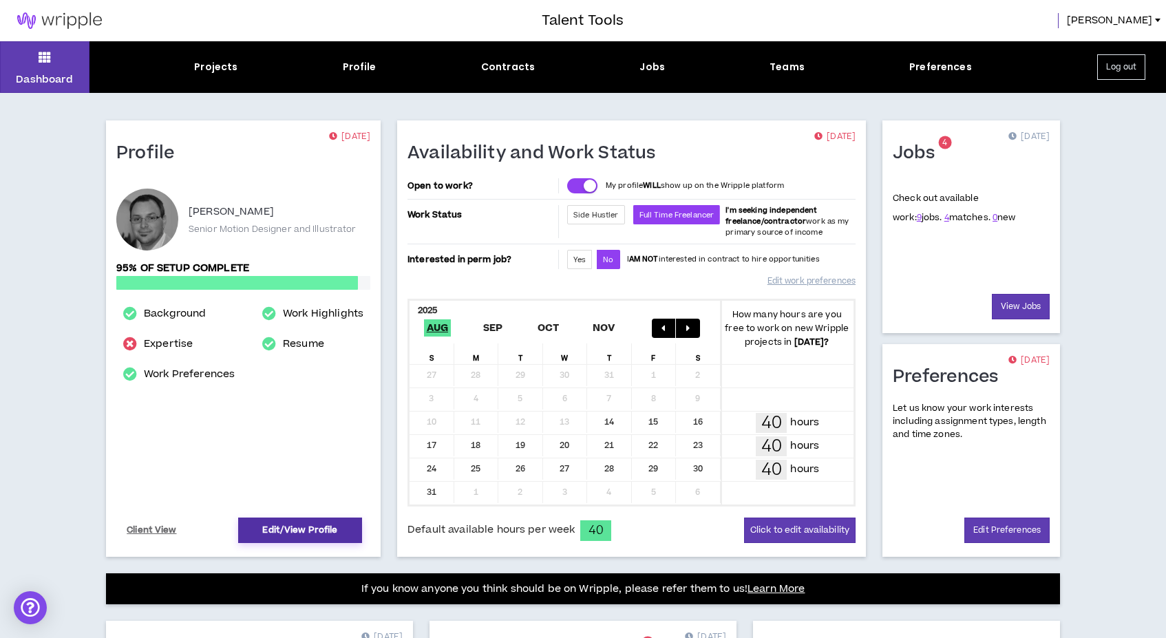
click at [289, 525] on link "Edit/View Profile" at bounding box center [300, 529] width 124 height 25
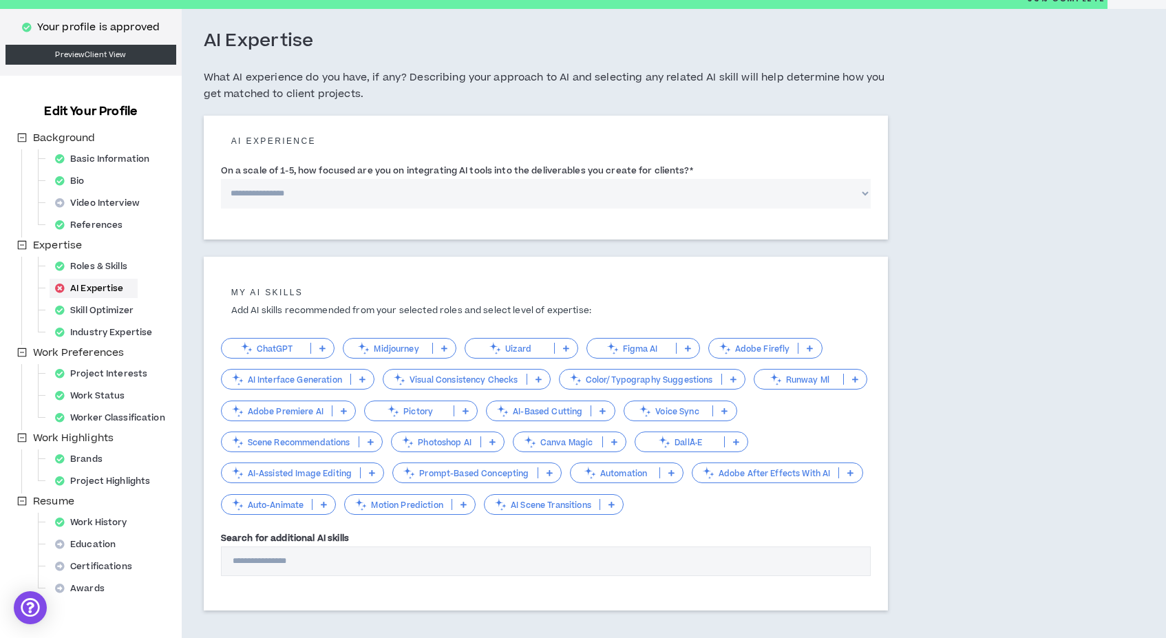
scroll to position [53, 0]
select select "*"
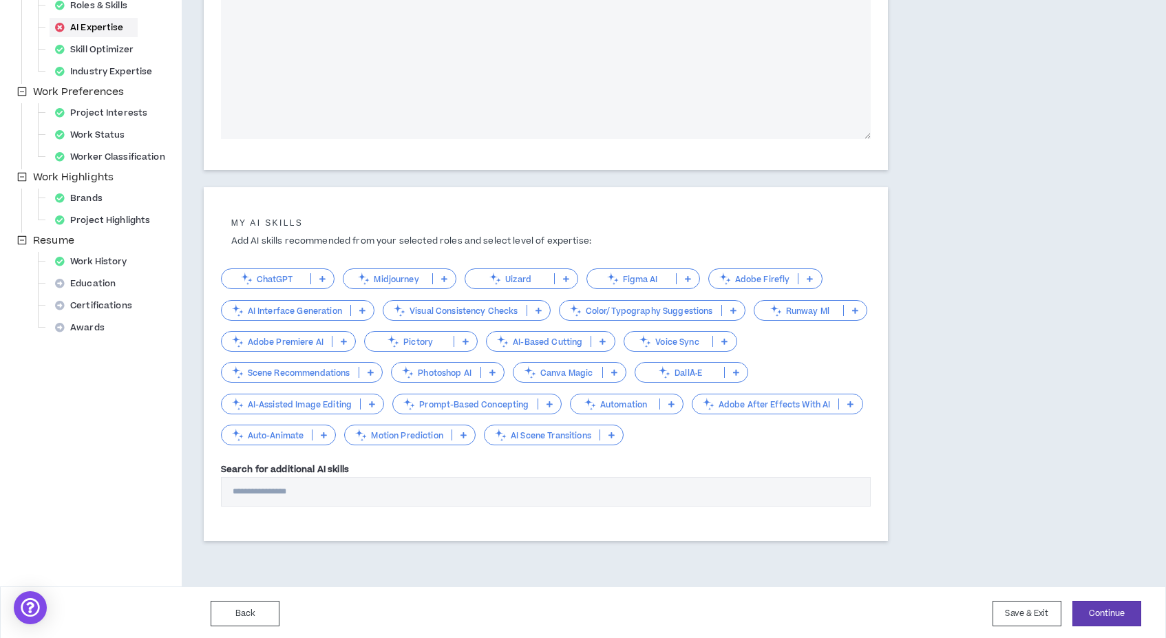
scroll to position [312, 0]
click at [239, 610] on button "Back" at bounding box center [245, 614] width 69 height 25
select select "***"
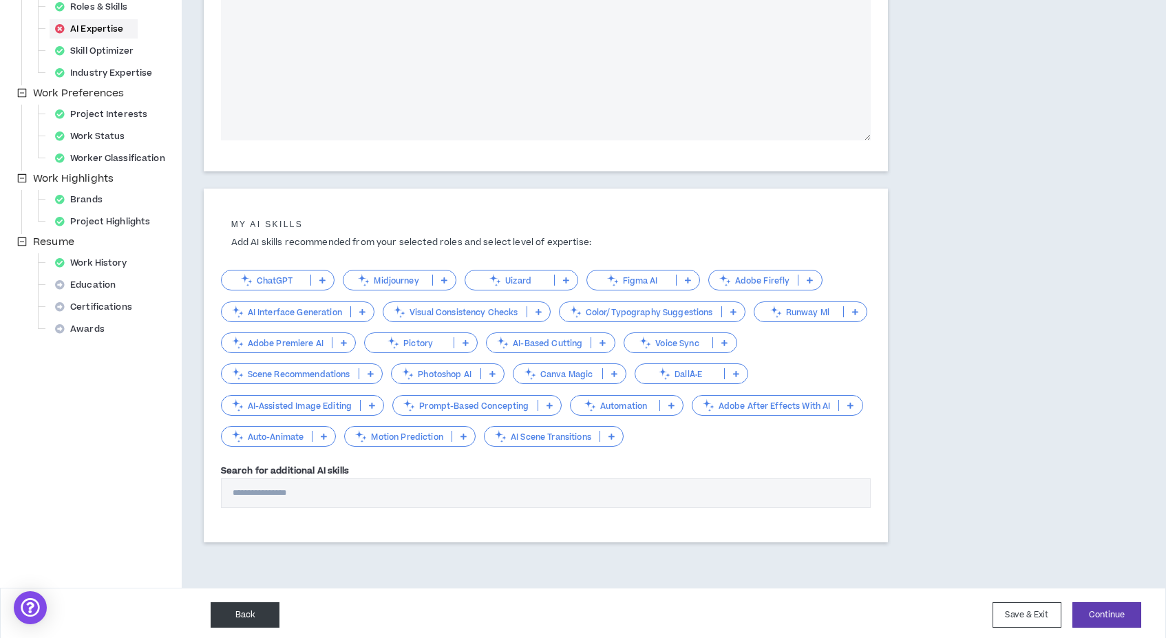
select select "***"
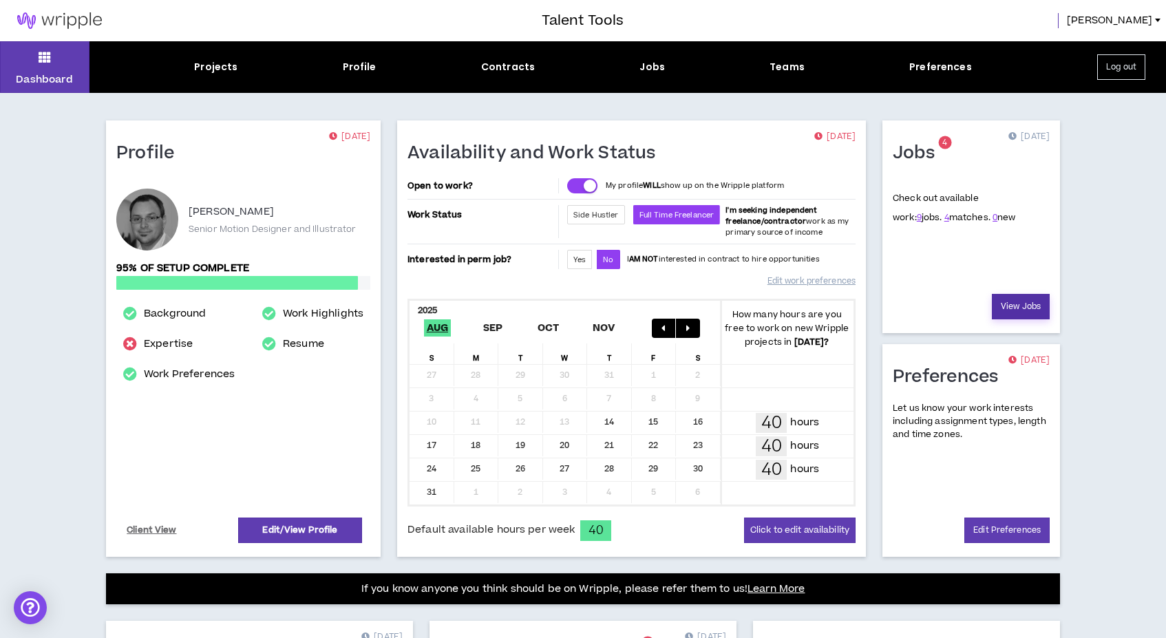
click at [1017, 301] on link "View Jobs" at bounding box center [1020, 306] width 58 height 25
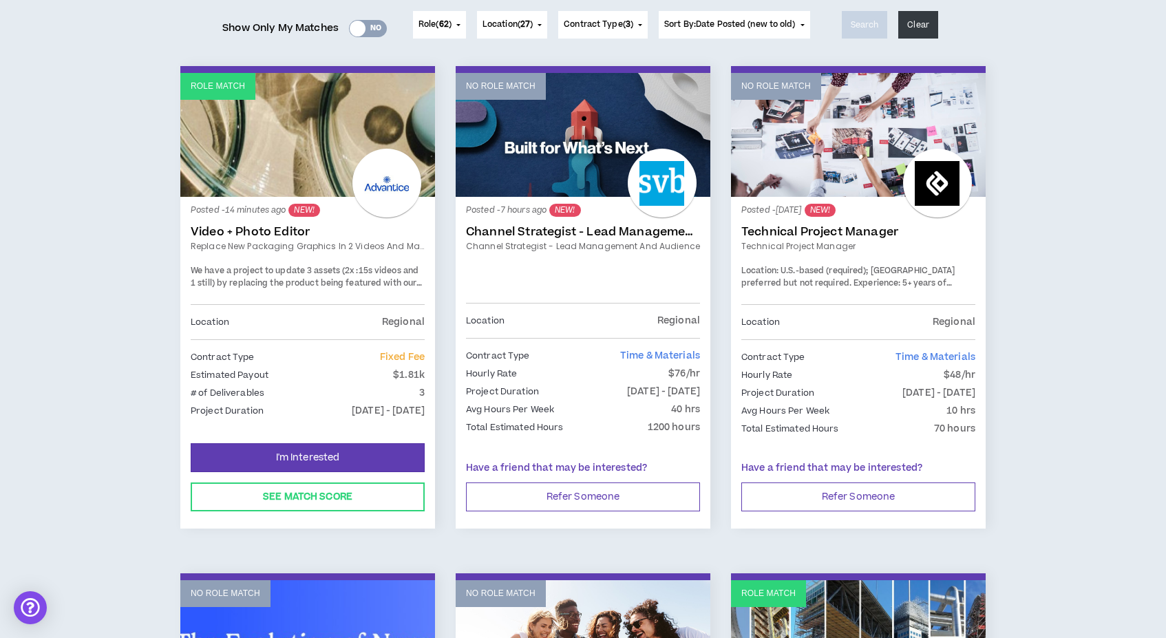
scroll to position [201, 0]
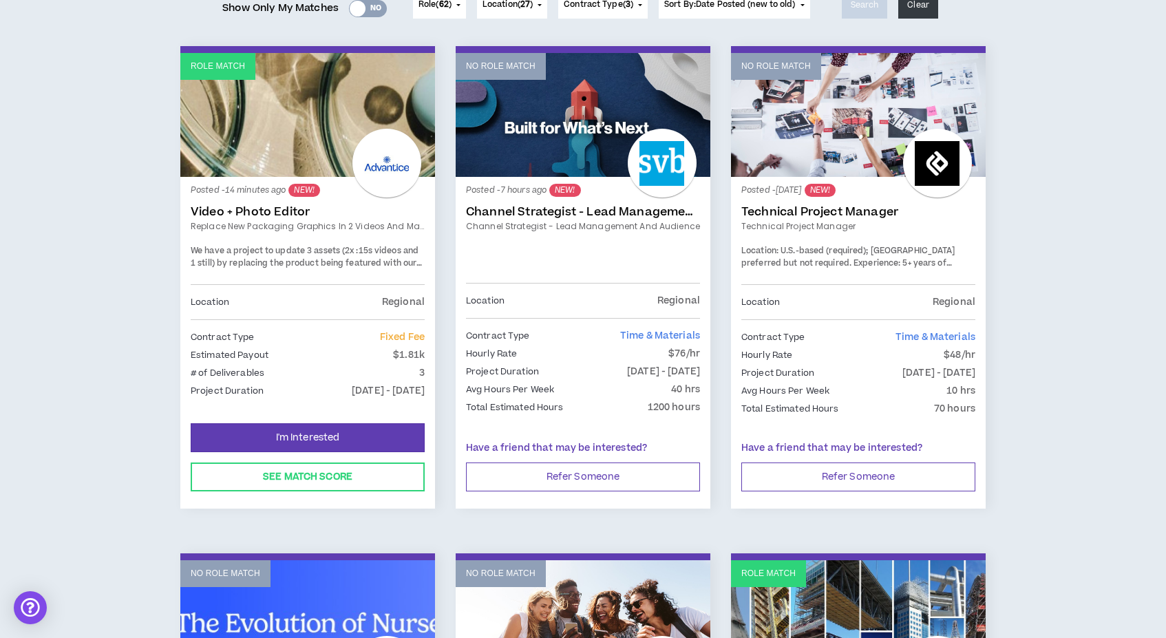
click at [266, 205] on link "Video + Photo Editor" at bounding box center [308, 212] width 234 height 14
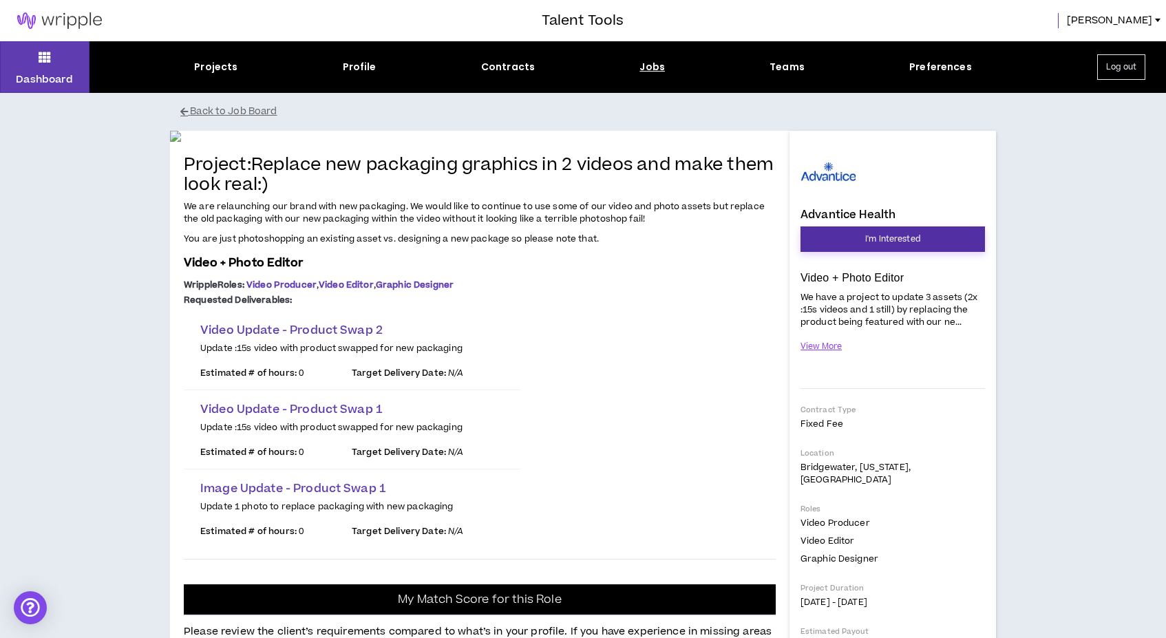
click at [885, 242] on span "I'm Interested" at bounding box center [892, 239] width 55 height 13
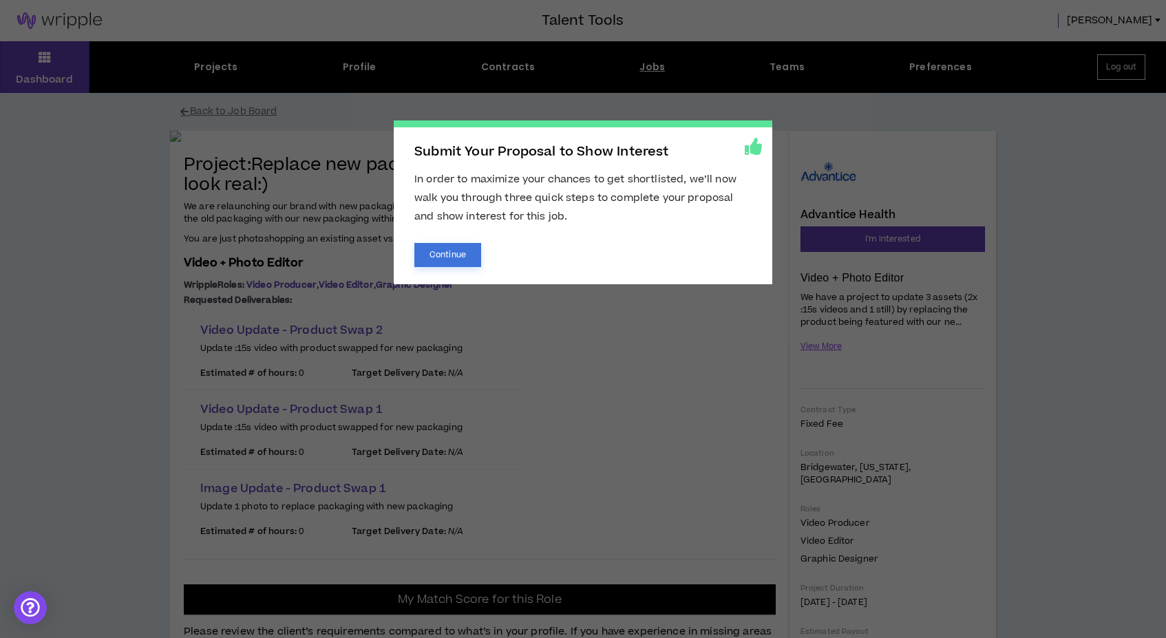
click at [448, 255] on button "Continue" at bounding box center [447, 255] width 67 height 24
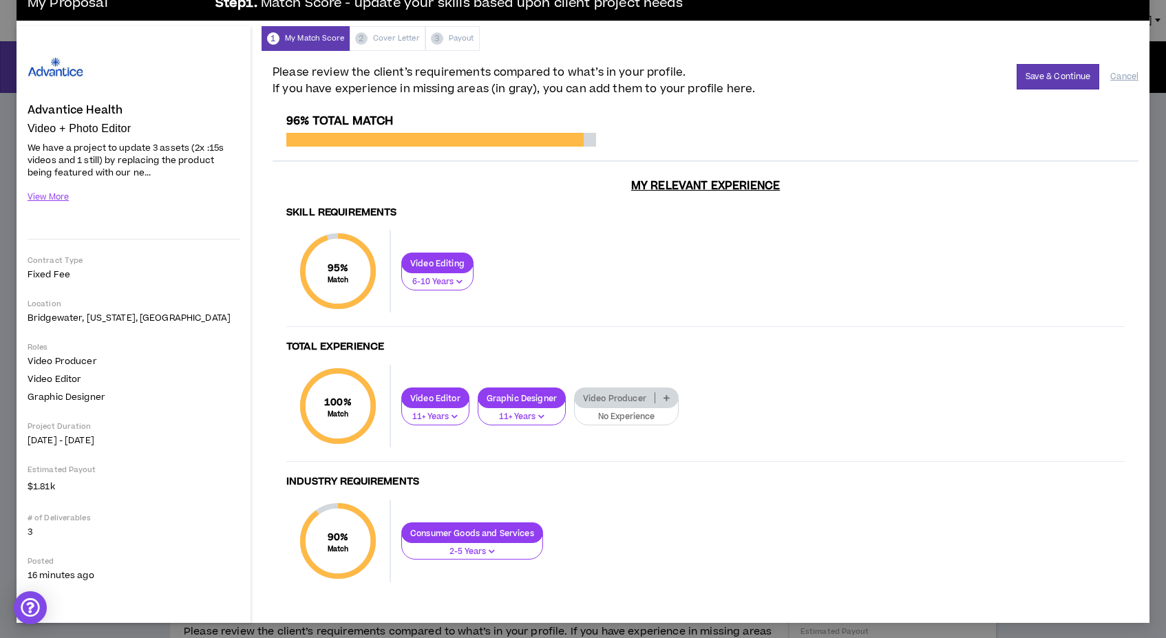
scroll to position [27, 0]
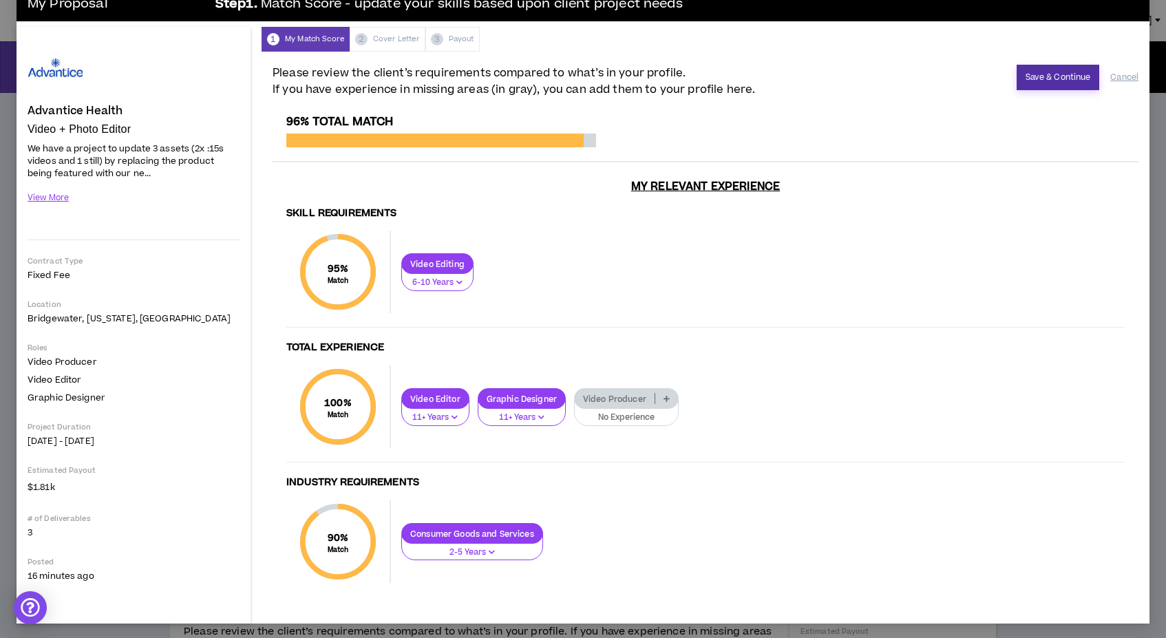
click at [1047, 72] on button "Save & Continue" at bounding box center [1057, 77] width 83 height 25
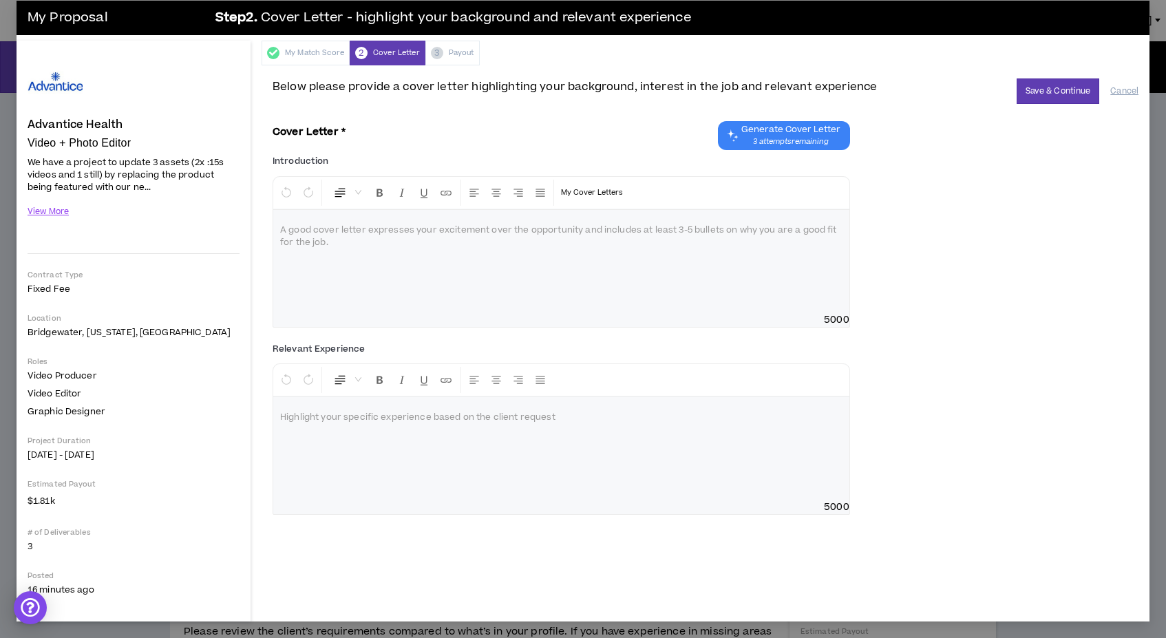
click at [348, 259] on div at bounding box center [561, 261] width 576 height 103
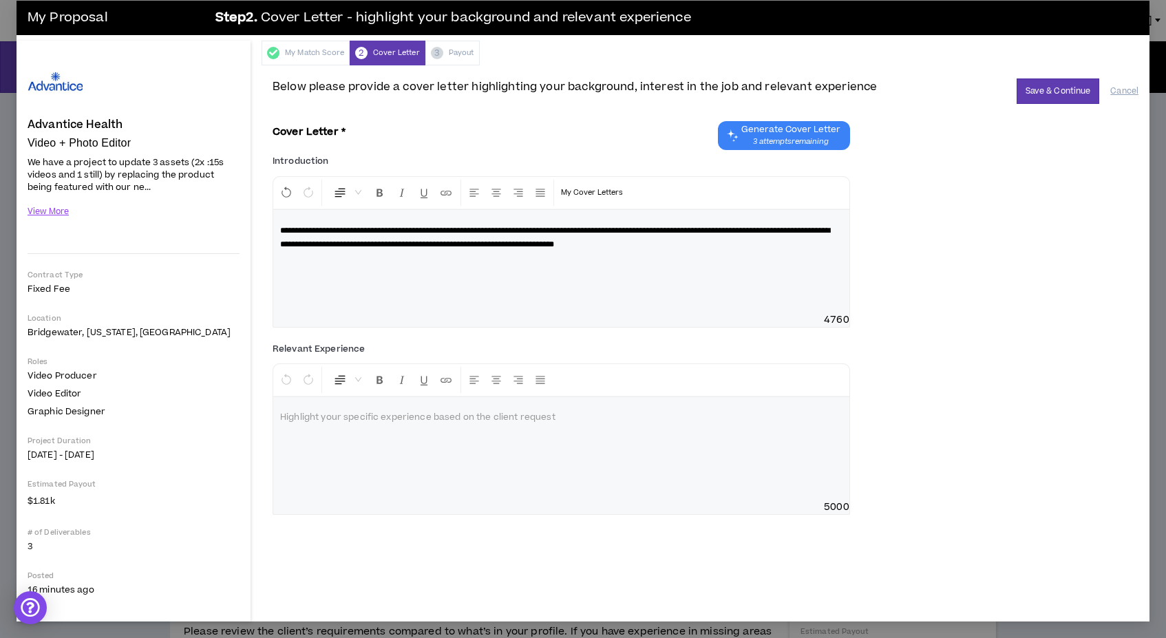
click at [525, 230] on span "**********" at bounding box center [555, 237] width 550 height 22
click at [548, 228] on span "**********" at bounding box center [555, 237] width 550 height 22
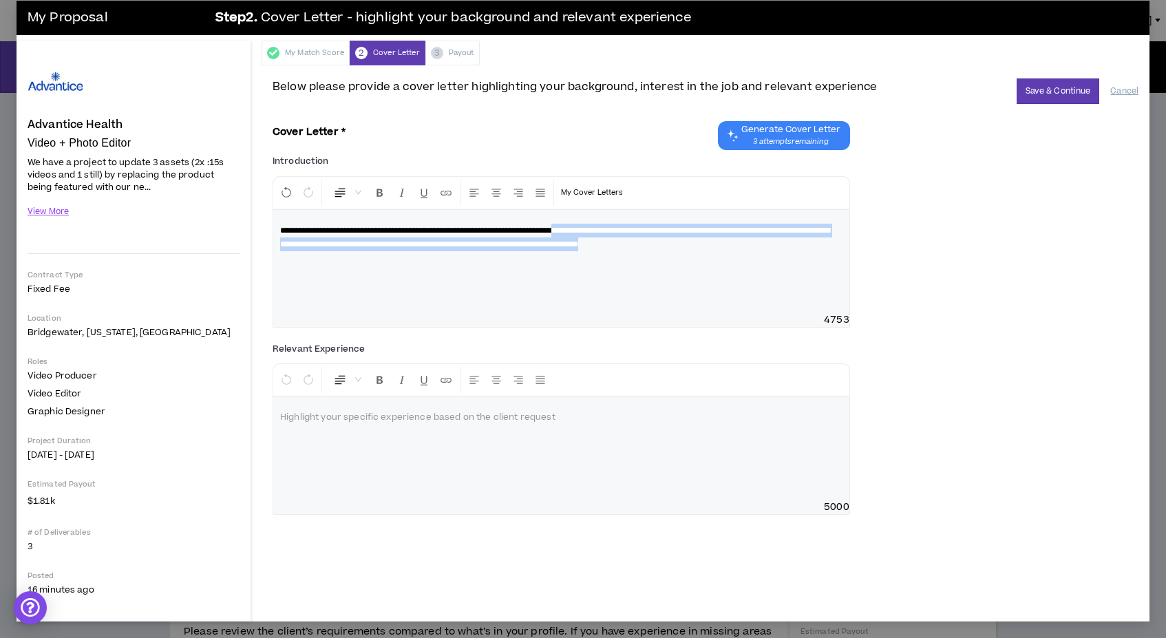
drag, startPoint x: 618, startPoint y: 228, endPoint x: 794, endPoint y: 252, distance: 177.7
click at [794, 252] on div "**********" at bounding box center [561, 261] width 576 height 103
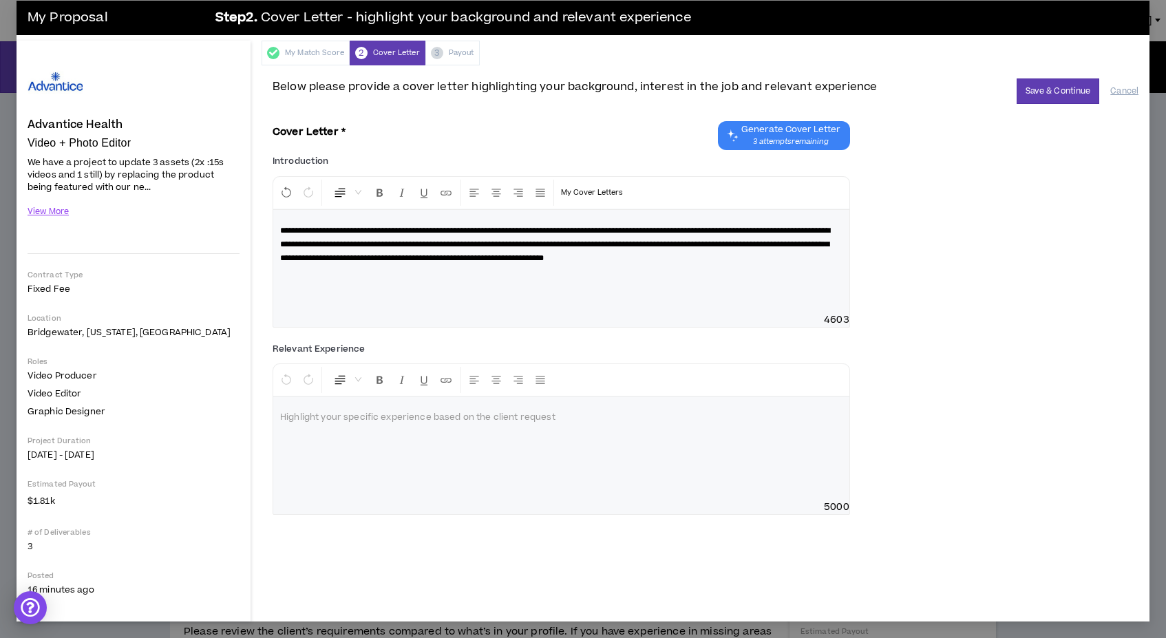
click at [617, 229] on span "**********" at bounding box center [555, 244] width 550 height 36
drag, startPoint x: 784, startPoint y: 258, endPoint x: 358, endPoint y: 280, distance: 427.2
click at [358, 280] on div "**********" at bounding box center [561, 261] width 576 height 103
click at [694, 257] on span "**********" at bounding box center [555, 244] width 550 height 36
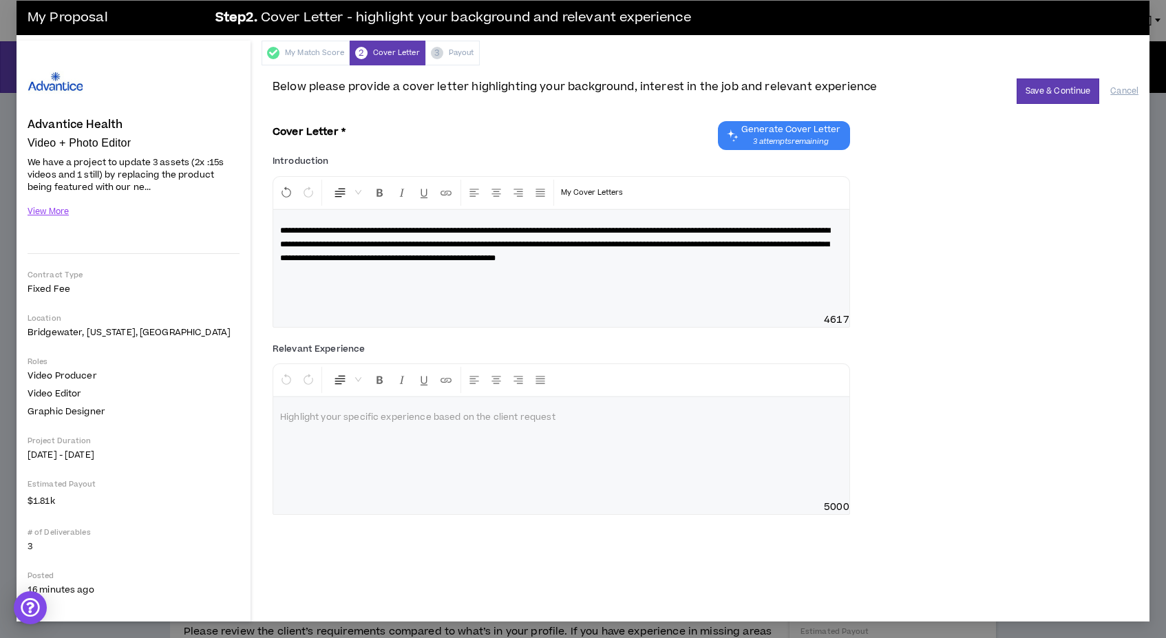
click at [753, 286] on div "**********" at bounding box center [561, 261] width 576 height 103
click at [473, 407] on div at bounding box center [561, 448] width 576 height 103
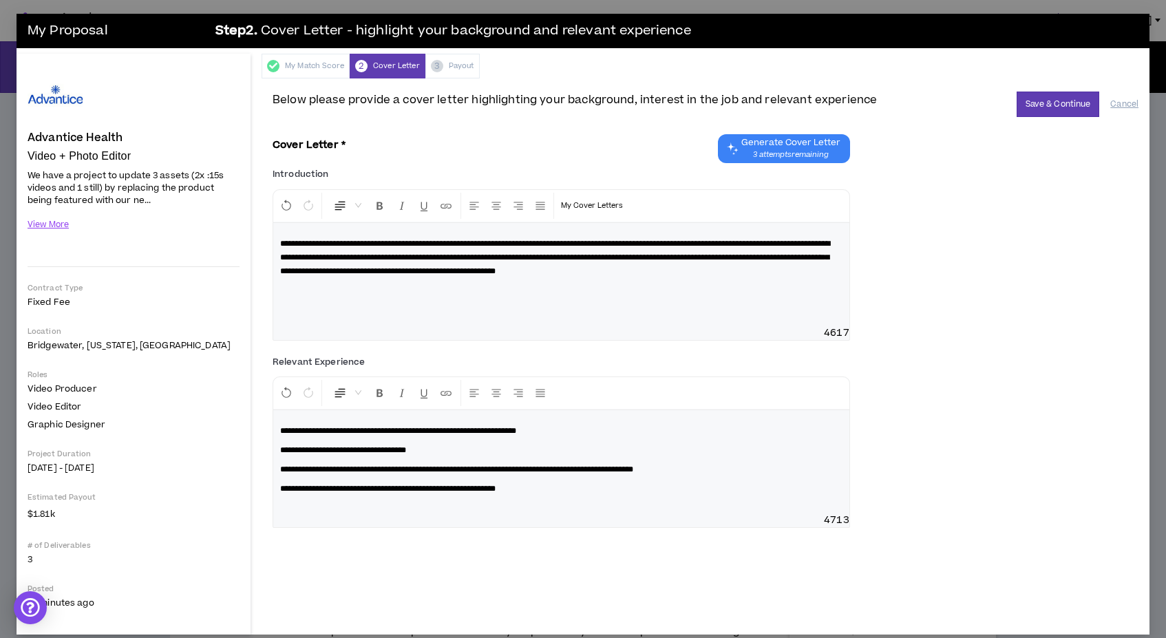
scroll to position [0, 0]
click at [1053, 108] on button "Save & Continue" at bounding box center [1057, 104] width 83 height 25
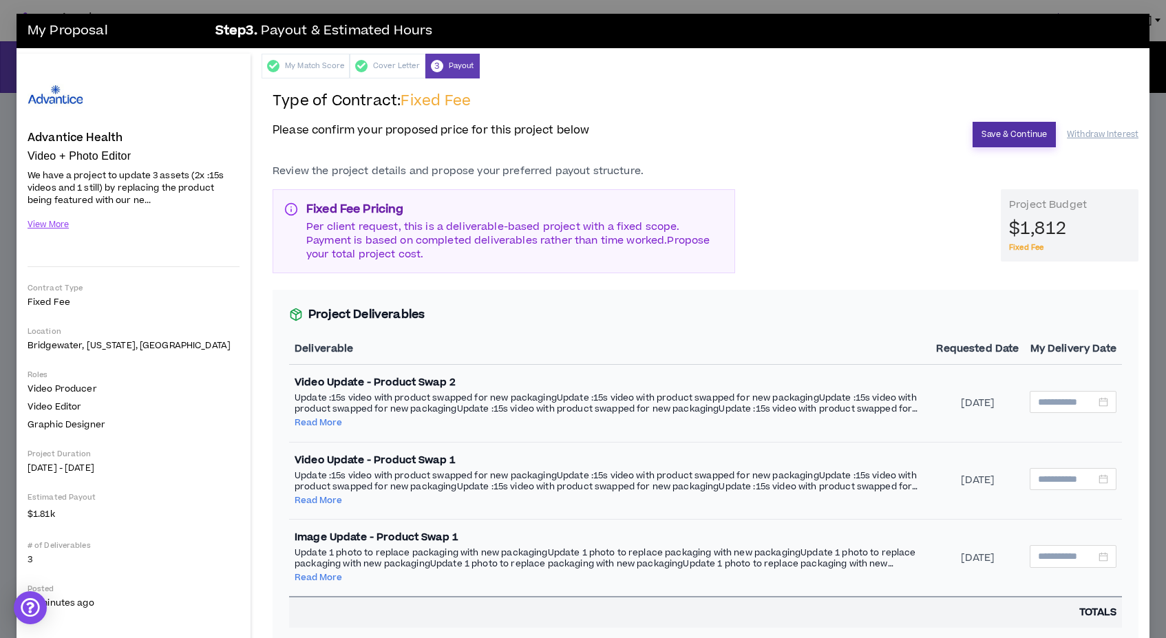
click at [1004, 133] on button "Save & Continue" at bounding box center [1013, 134] width 83 height 25
type input "**********"
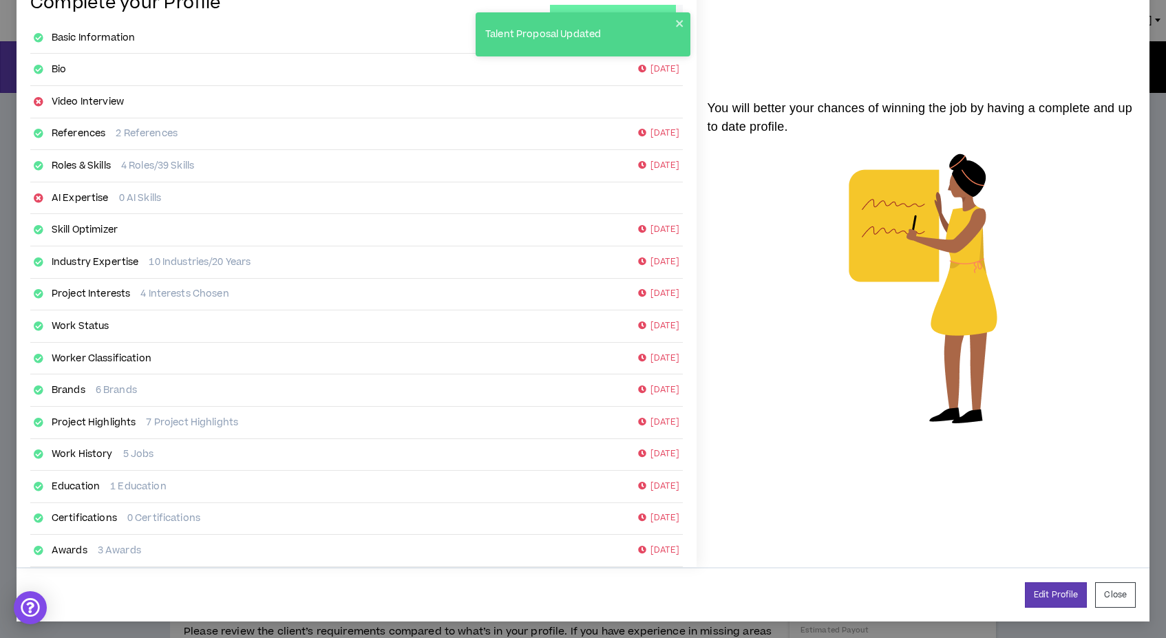
scroll to position [85, 0]
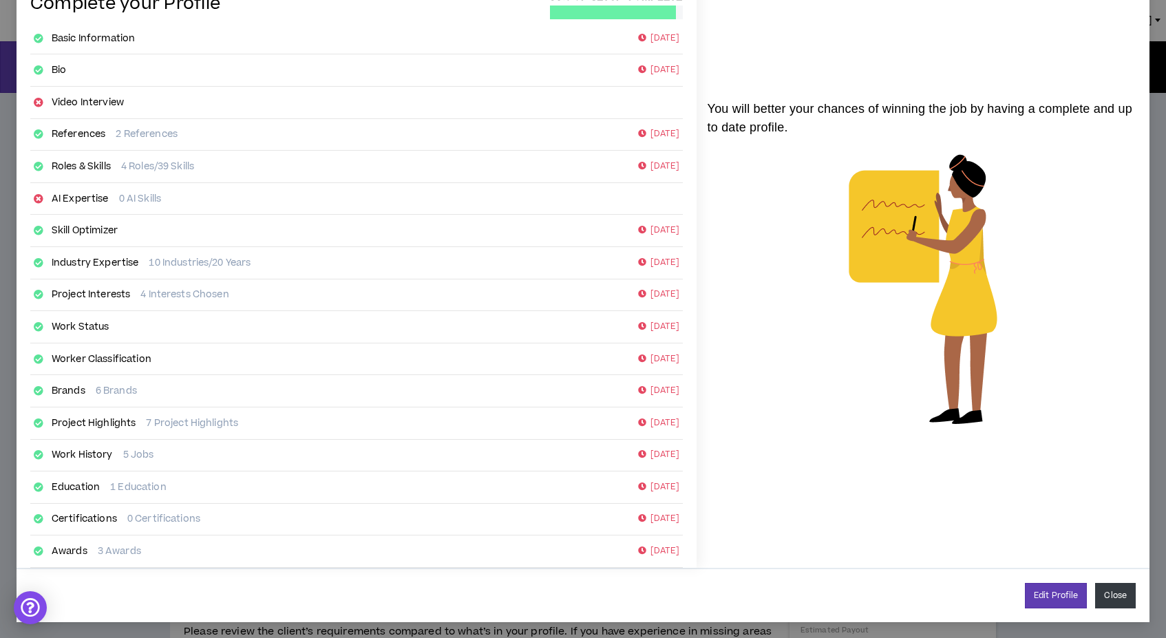
click at [1104, 594] on button "Close" at bounding box center [1115, 595] width 41 height 25
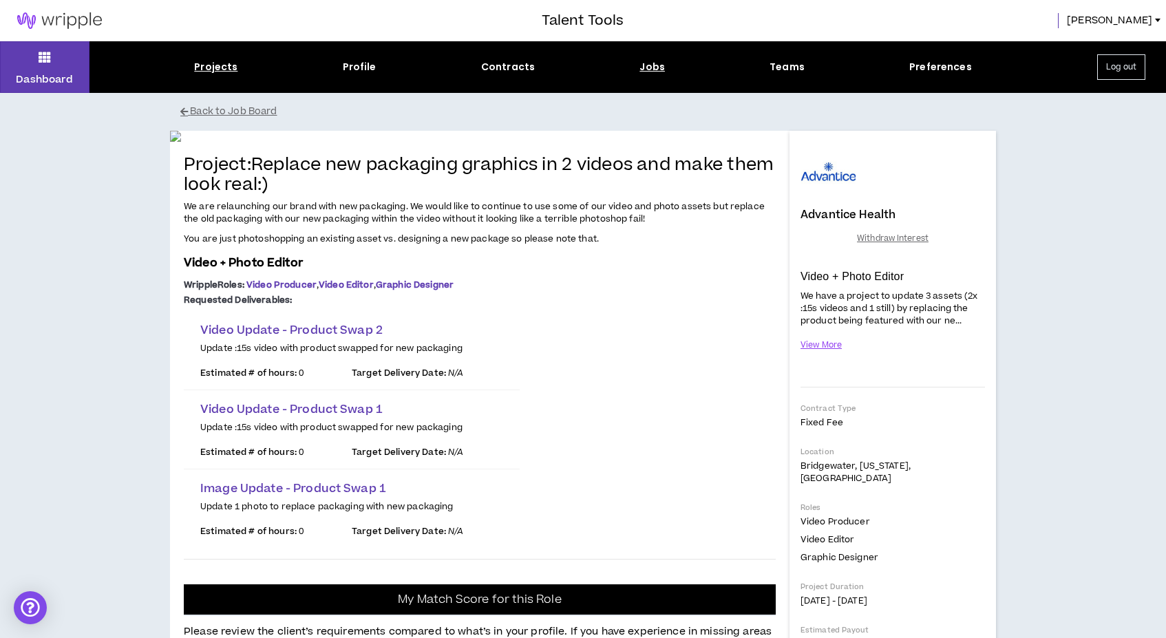
click at [224, 63] on div "Projects" at bounding box center [215, 67] width 43 height 14
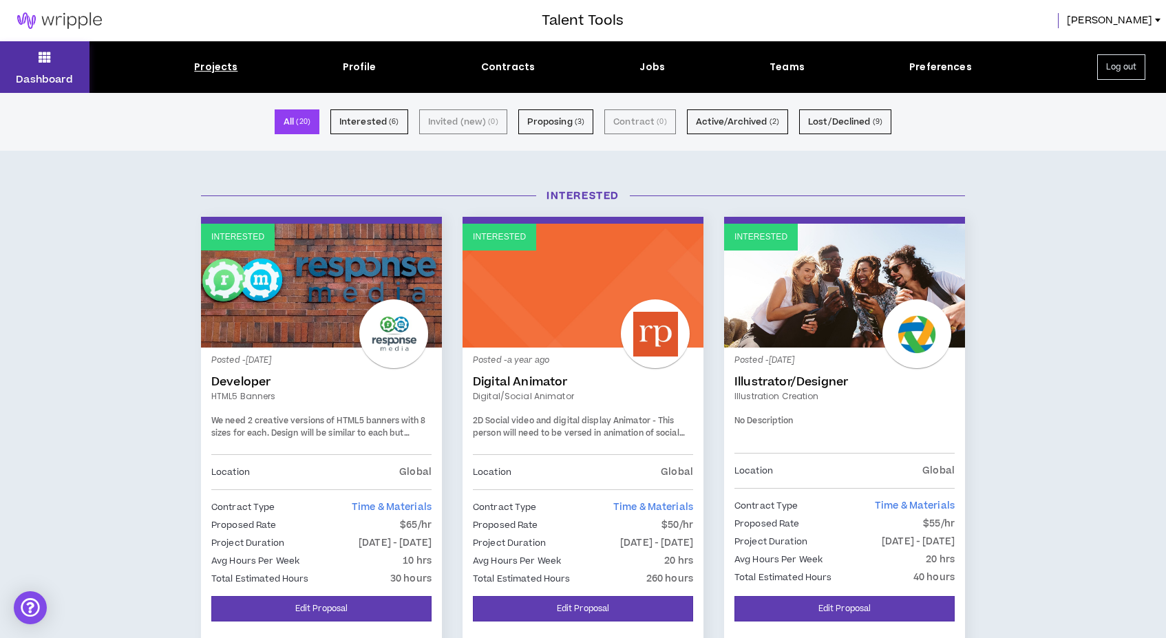
click at [56, 58] on button "Dashboard" at bounding box center [44, 67] width 89 height 52
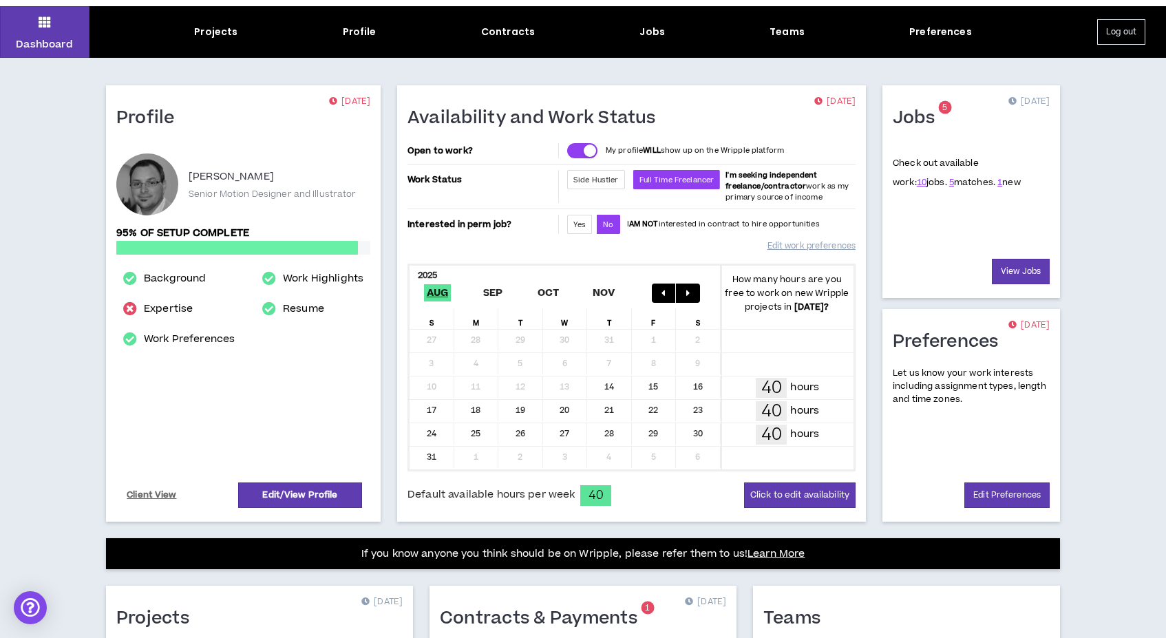
scroll to position [10, 0]
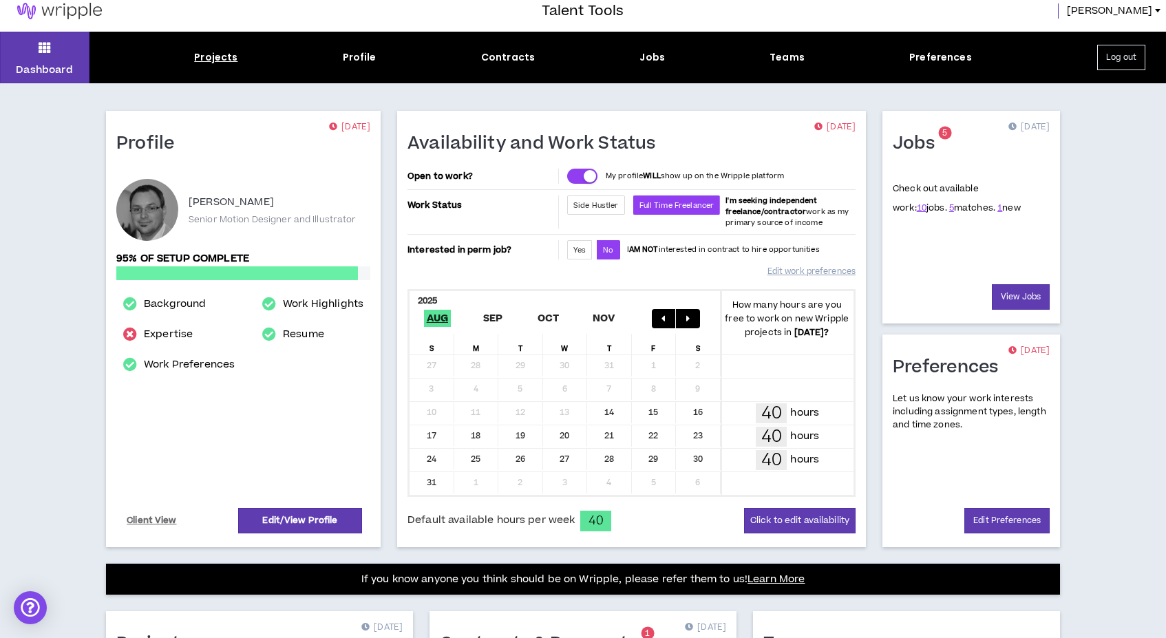
click at [215, 55] on div "Projects" at bounding box center [215, 57] width 43 height 14
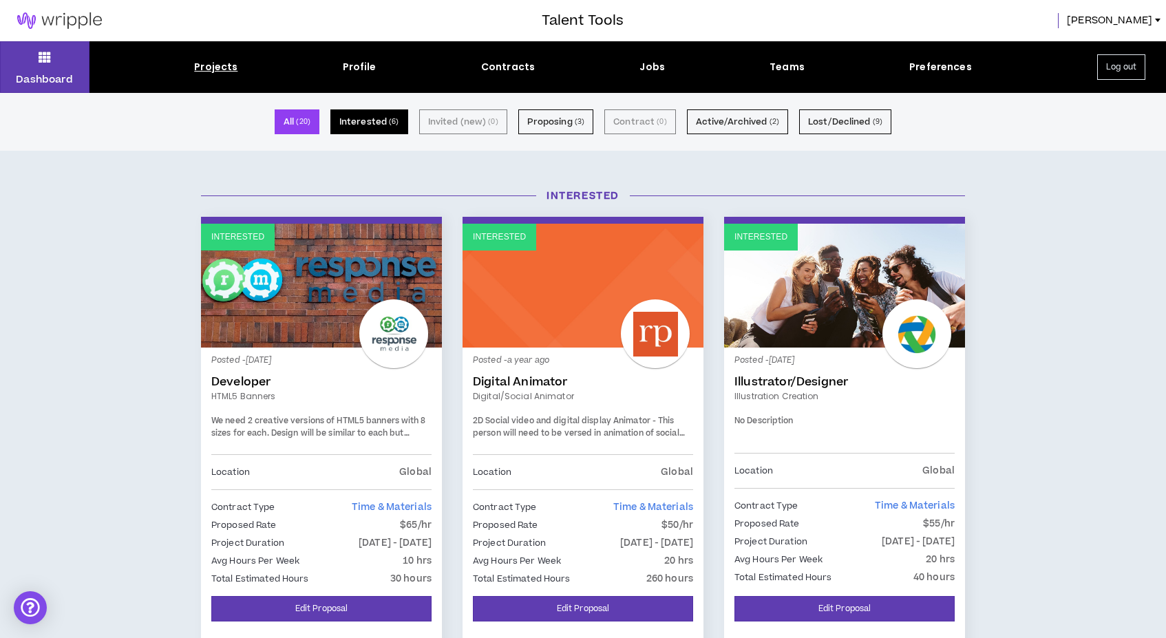
click at [369, 125] on button "Interested ( 6 )" at bounding box center [369, 121] width 78 height 25
click at [542, 118] on button "Proposing ( 3 )" at bounding box center [556, 121] width 76 height 25
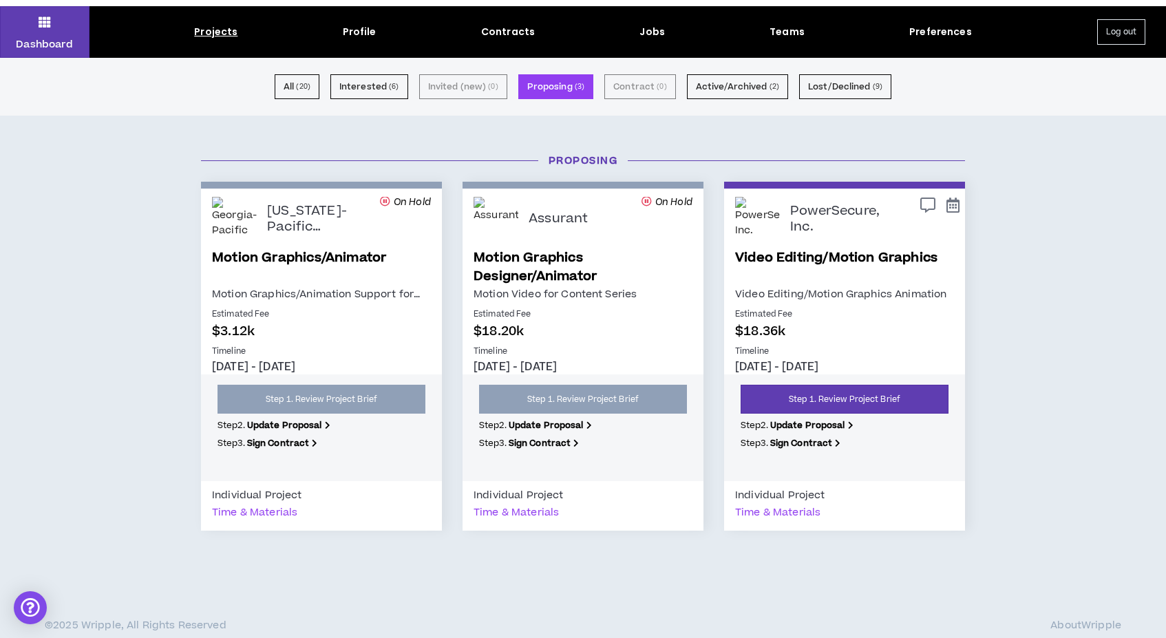
scroll to position [35, 0]
click at [349, 85] on button "Interested ( 6 )" at bounding box center [369, 86] width 78 height 25
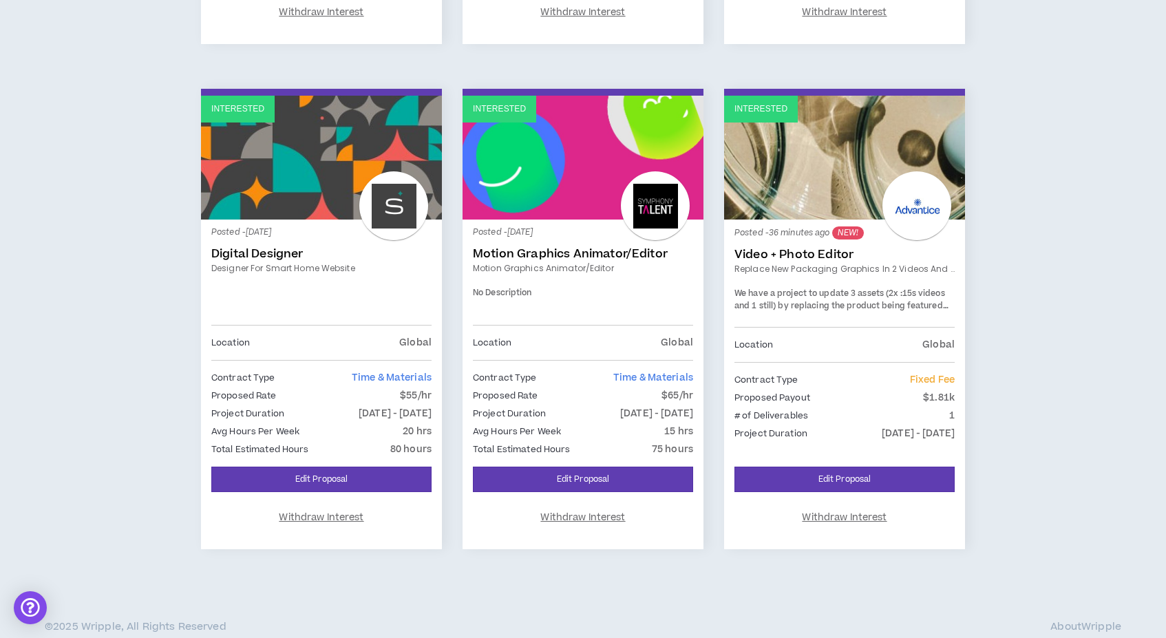
scroll to position [634, 0]
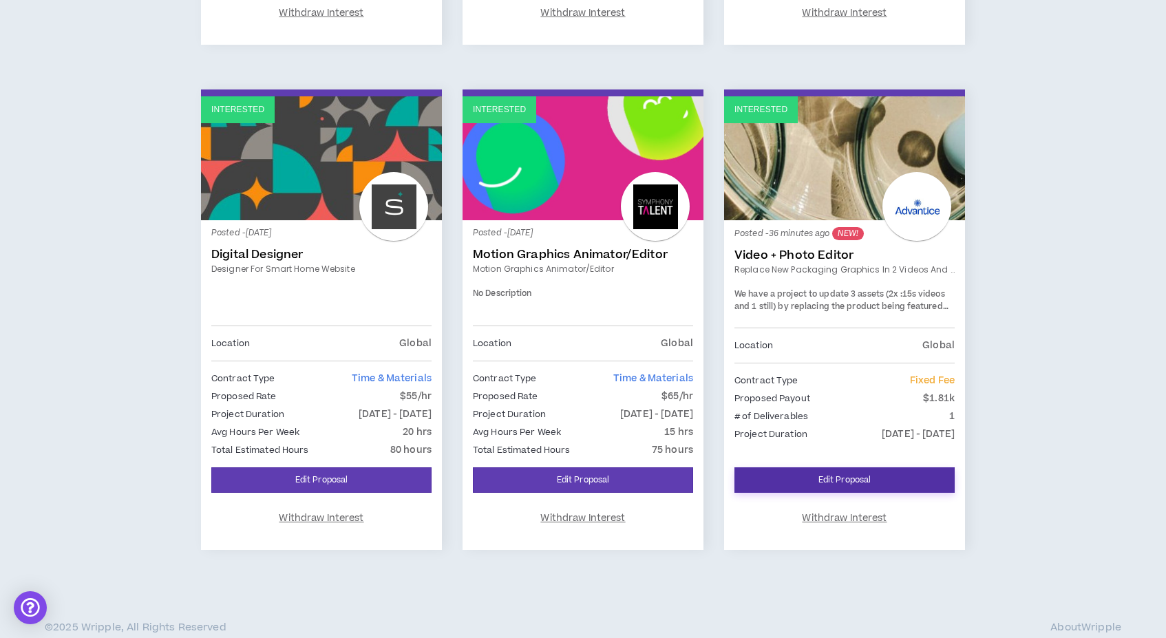
click at [833, 478] on link "Edit Proposal" at bounding box center [844, 479] width 220 height 25
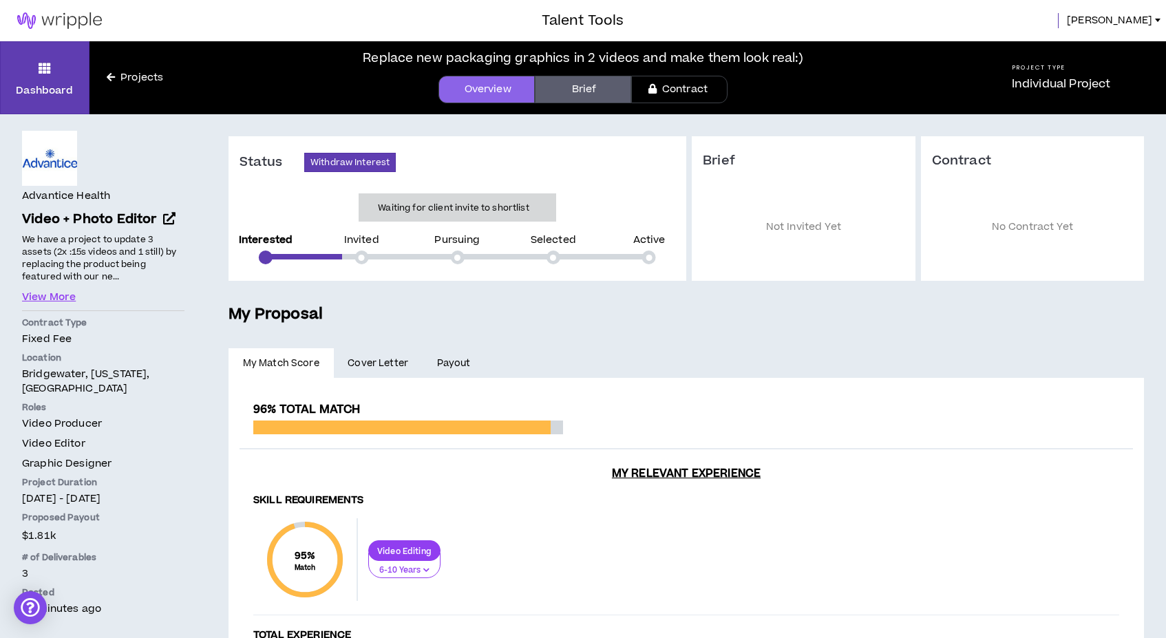
click at [594, 89] on link "Brief" at bounding box center [583, 90] width 96 height 28
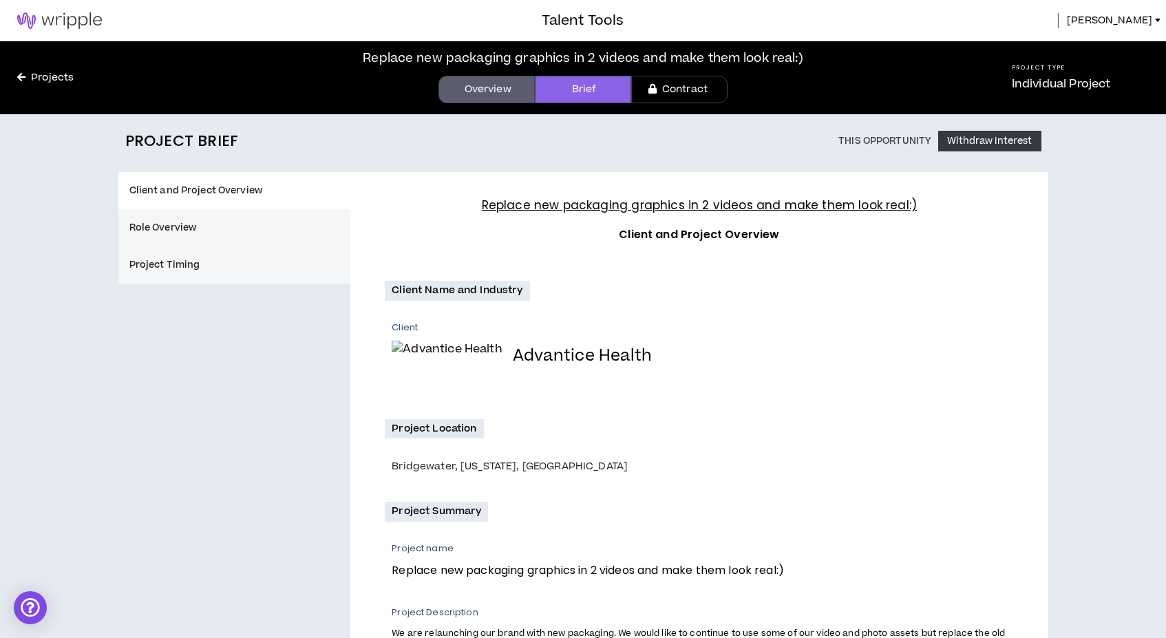
click at [469, 92] on link "Overview" at bounding box center [486, 90] width 96 height 28
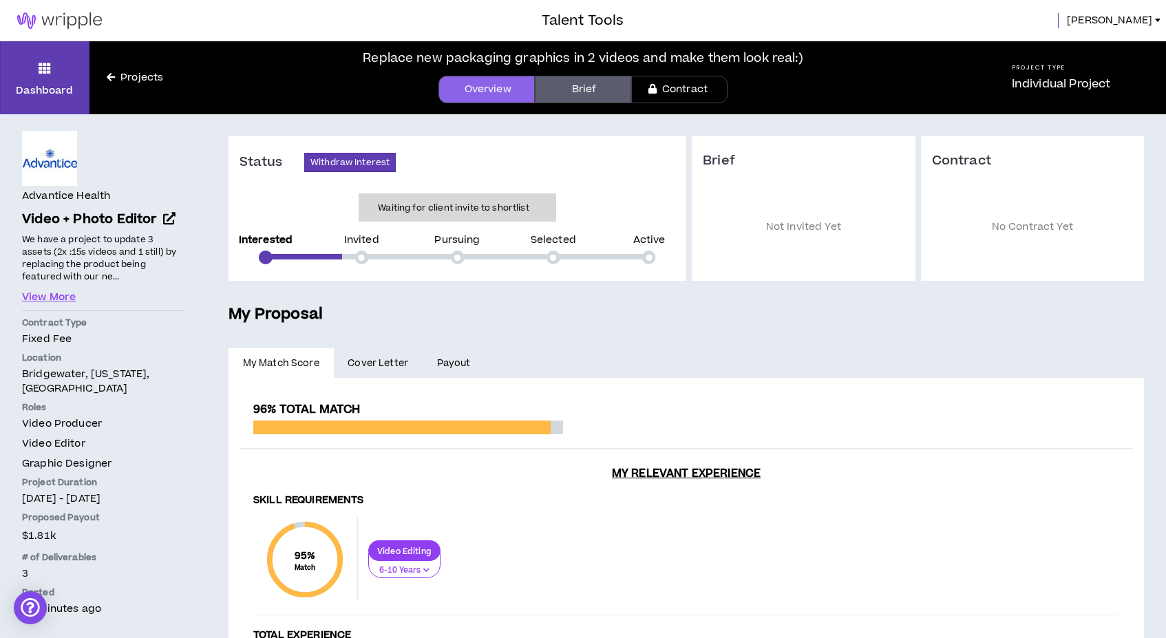
click at [380, 365] on span "Cover Letter" at bounding box center [377, 363] width 61 height 15
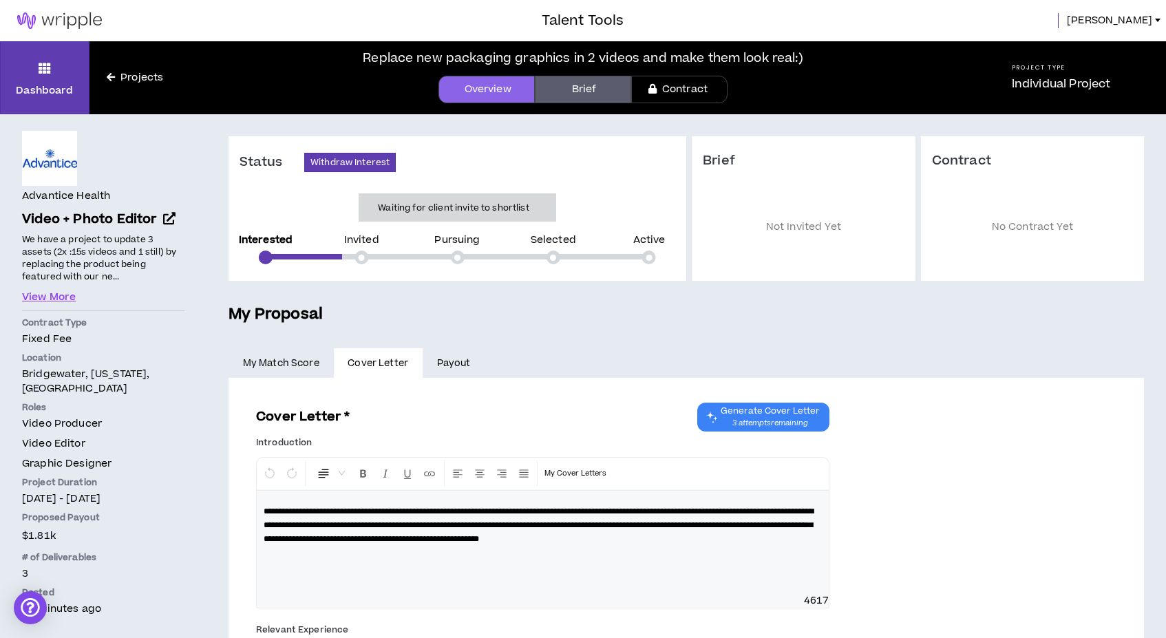
click at [437, 362] on link "Payout" at bounding box center [453, 363] width 62 height 30
